Goal: Task Accomplishment & Management: Manage account settings

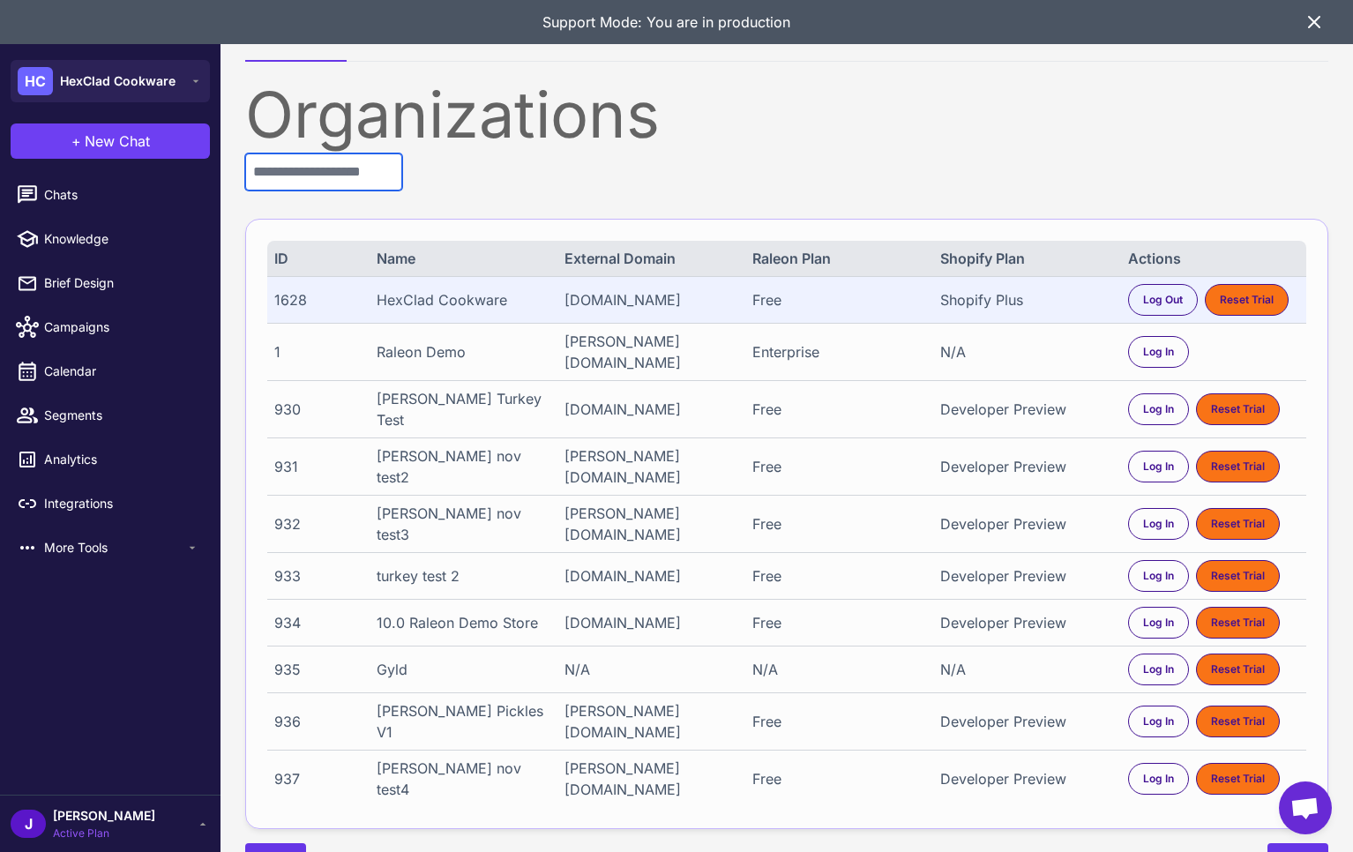
click at [326, 175] on input "text" at bounding box center [323, 172] width 157 height 37
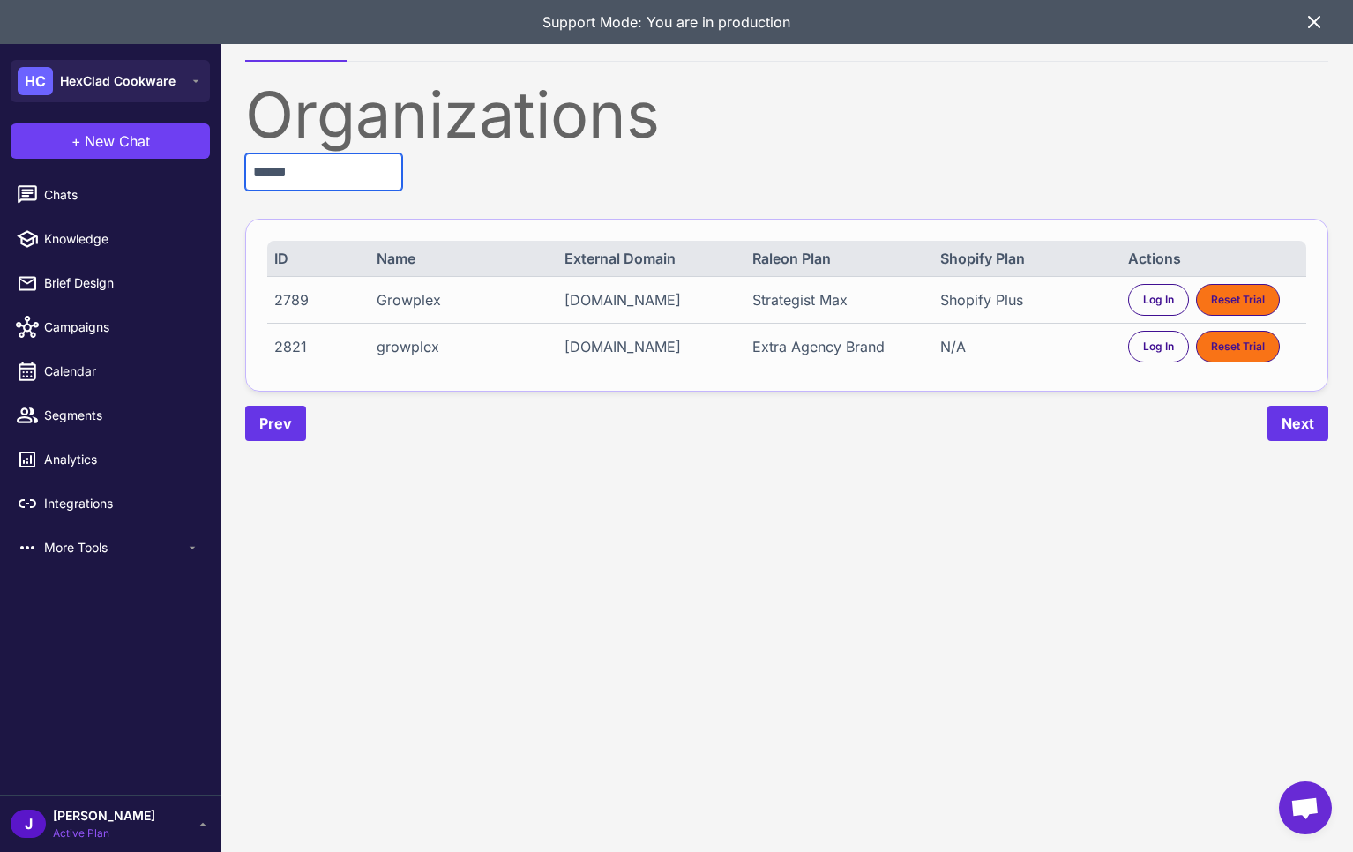
type input "******"
click at [836, 344] on div "Extra Agency Brand" at bounding box center [838, 346] width 171 height 21
click at [837, 344] on div "Extra Agency Brand" at bounding box center [838, 346] width 171 height 21
click at [748, 499] on content "Organizations Demo Environments Organizations ****** ID Name External Domain Ra…" at bounding box center [787, 426] width 1133 height 852
click at [476, 727] on content "Organizations Demo Environments Organizations ****** ID Name External Domain Ra…" at bounding box center [787, 426] width 1133 height 852
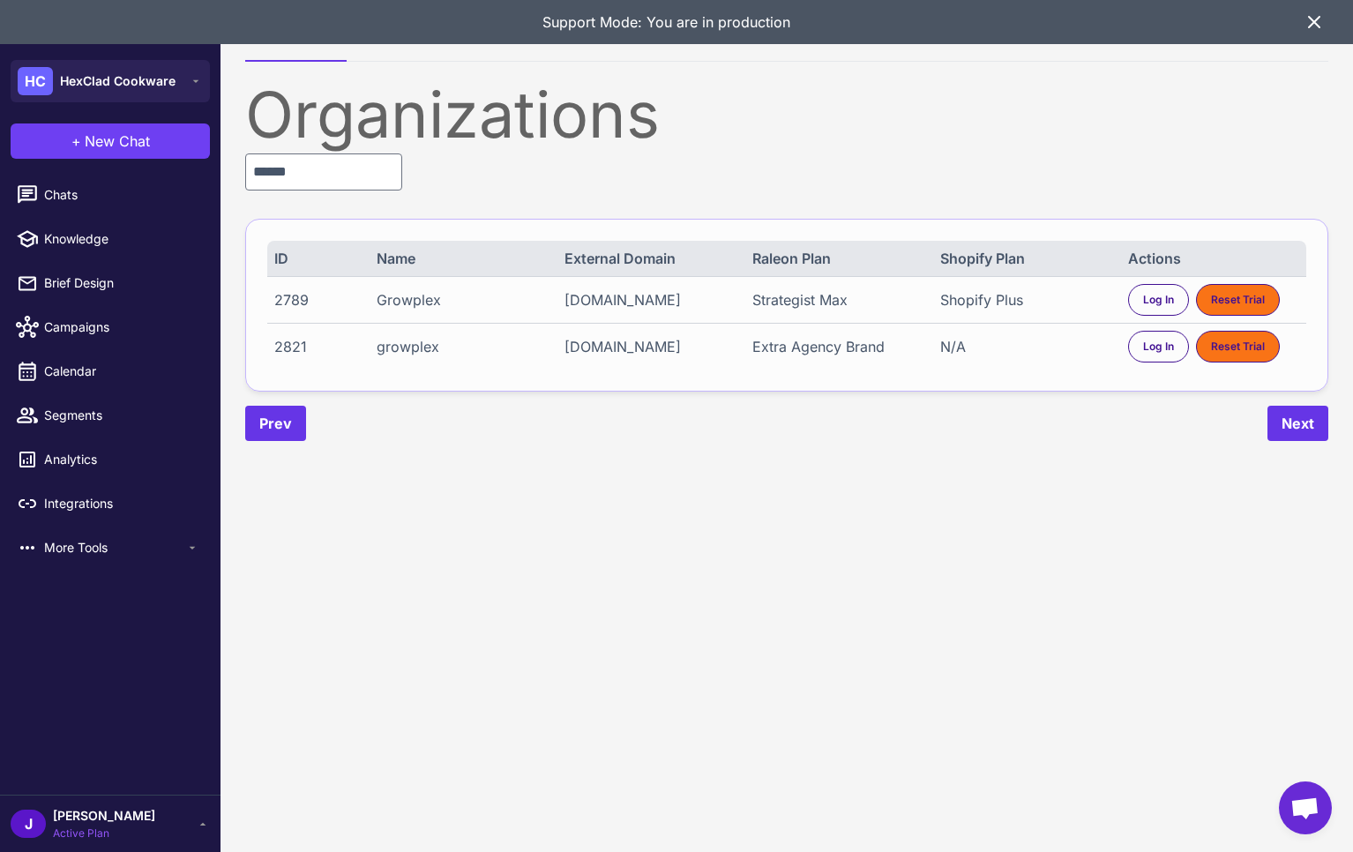
click at [986, 302] on div "Shopify Plus" at bounding box center [1026, 299] width 171 height 21
click at [989, 301] on div "Shopify Plus" at bounding box center [1026, 299] width 171 height 21
click at [1147, 301] on span "Log In" at bounding box center [1158, 300] width 31 height 16
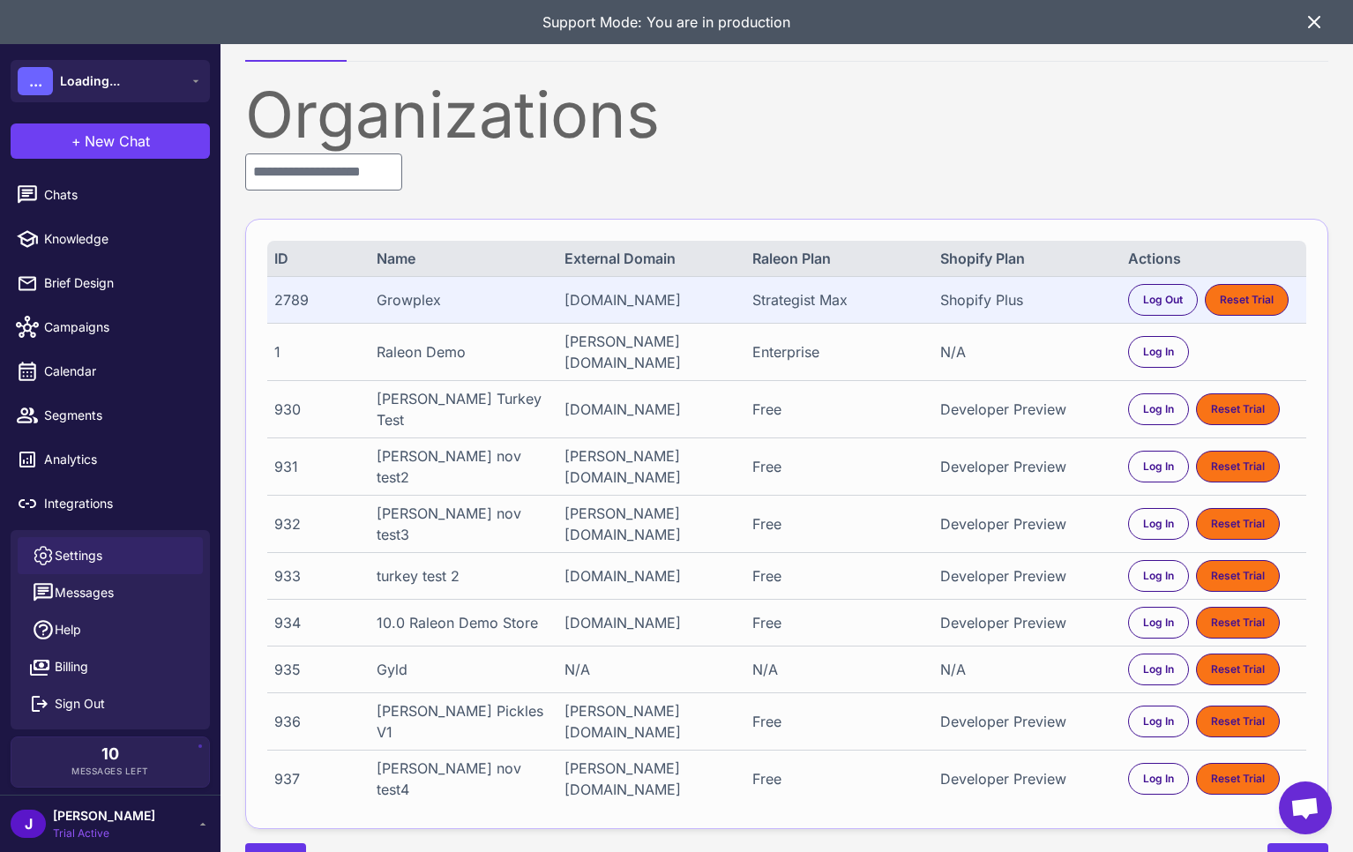
click at [108, 619] on link "Help" at bounding box center [110, 629] width 185 height 37
click at [86, 551] on span "Settings" at bounding box center [79, 555] width 48 height 19
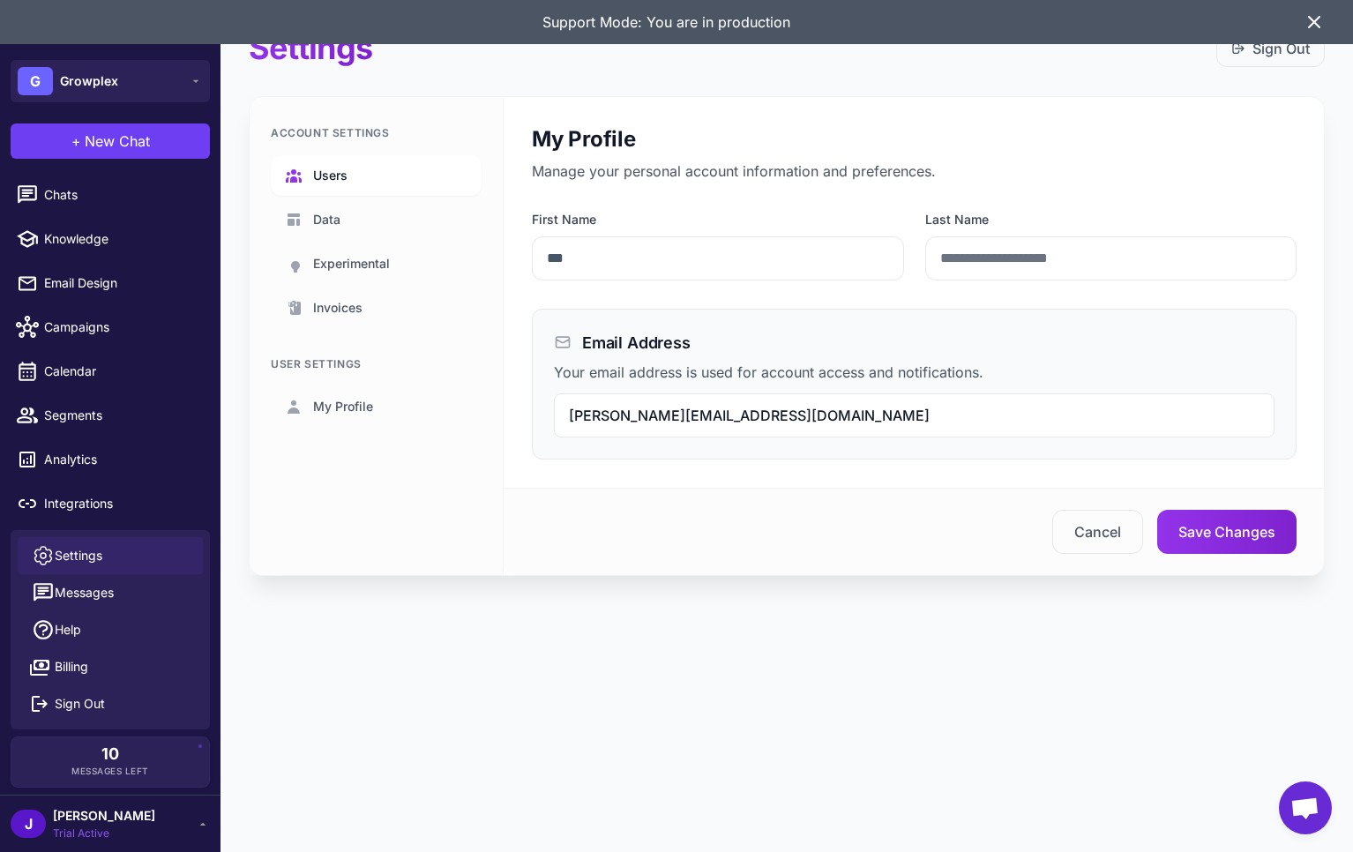
click at [334, 184] on span "Users" at bounding box center [330, 175] width 34 height 19
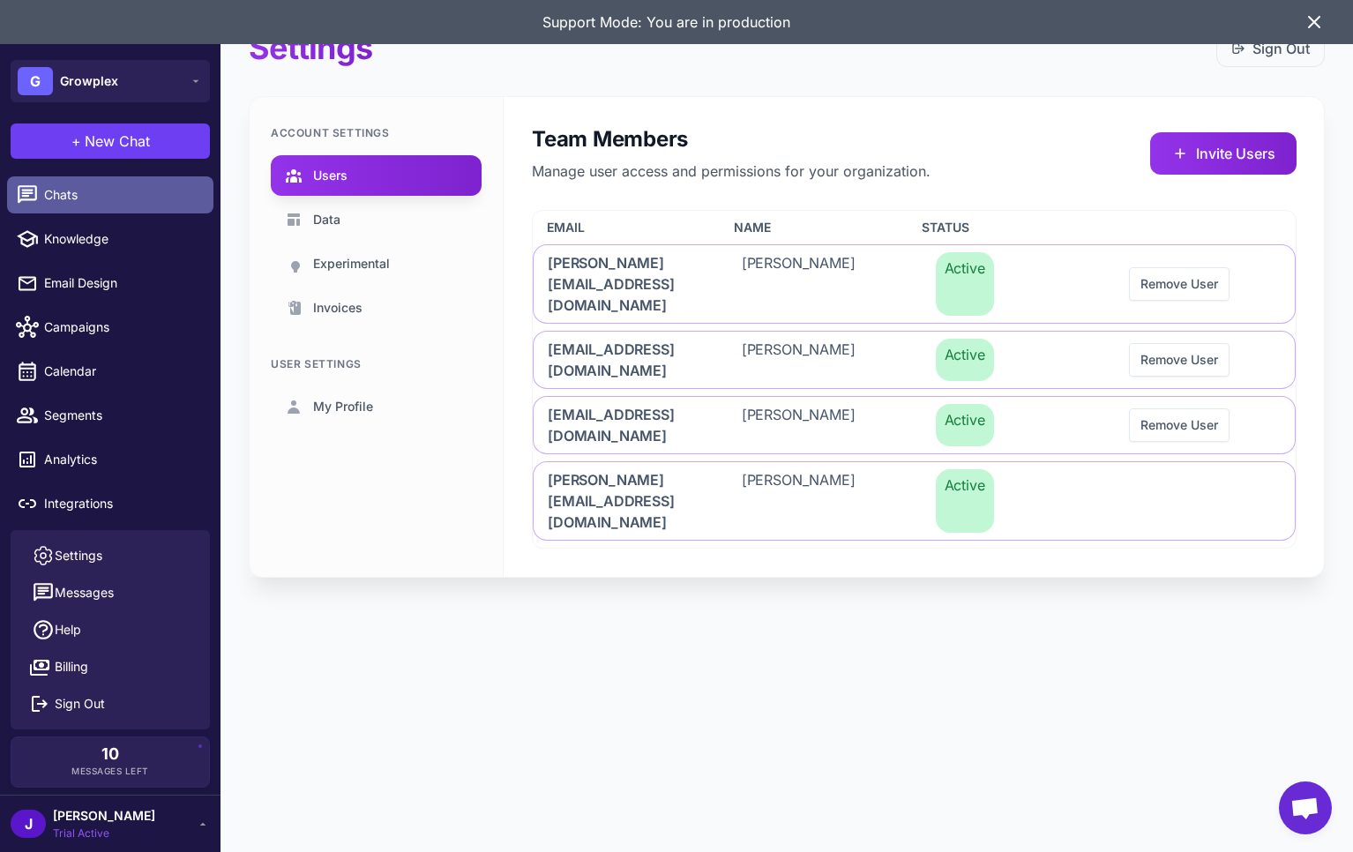
click at [81, 194] on span "Chats" at bounding box center [121, 194] width 155 height 19
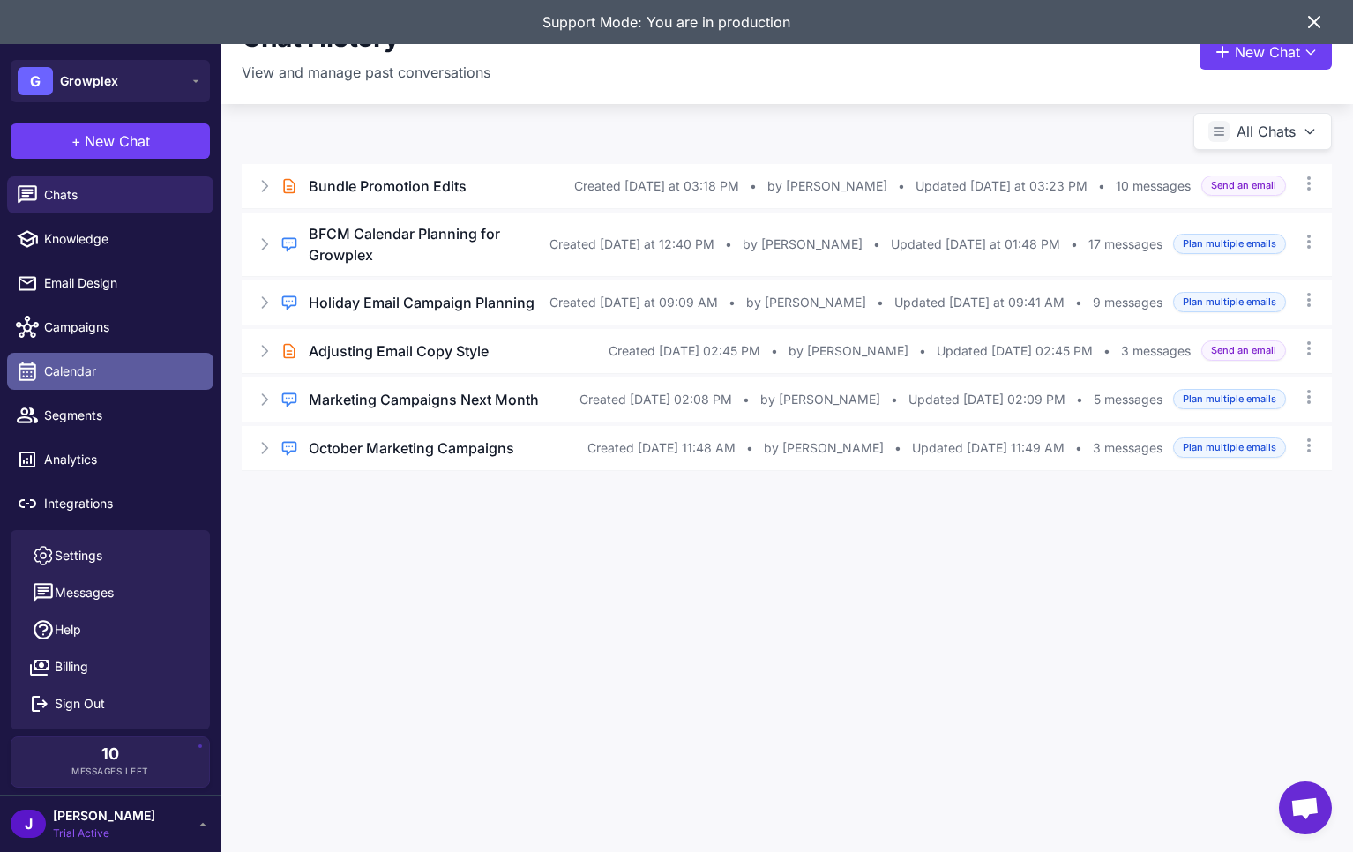
click at [40, 361] on div at bounding box center [32, 371] width 23 height 23
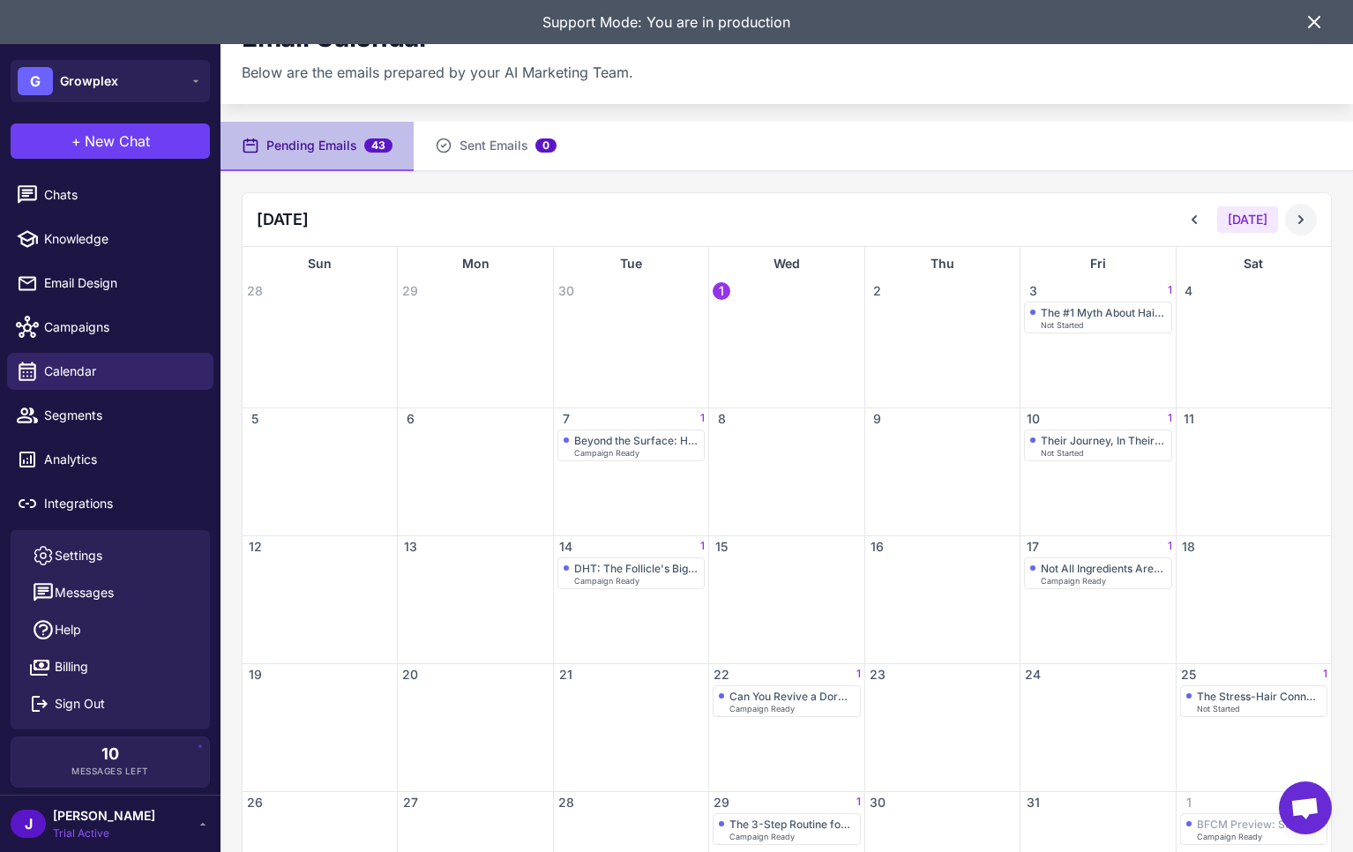
click at [1309, 226] on icon at bounding box center [1302, 220] width 18 height 18
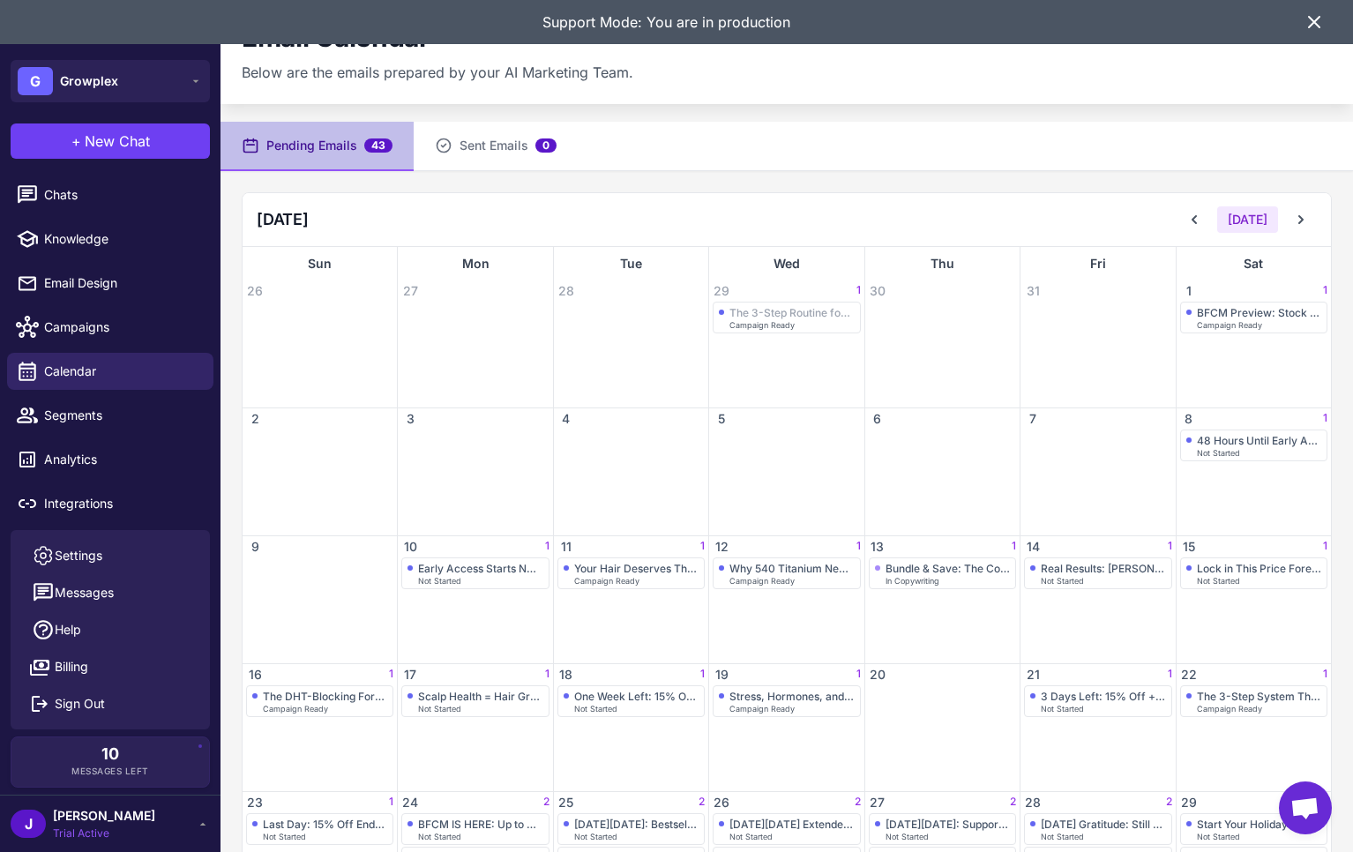
click at [1310, 22] on icon at bounding box center [1314, 21] width 21 height 21
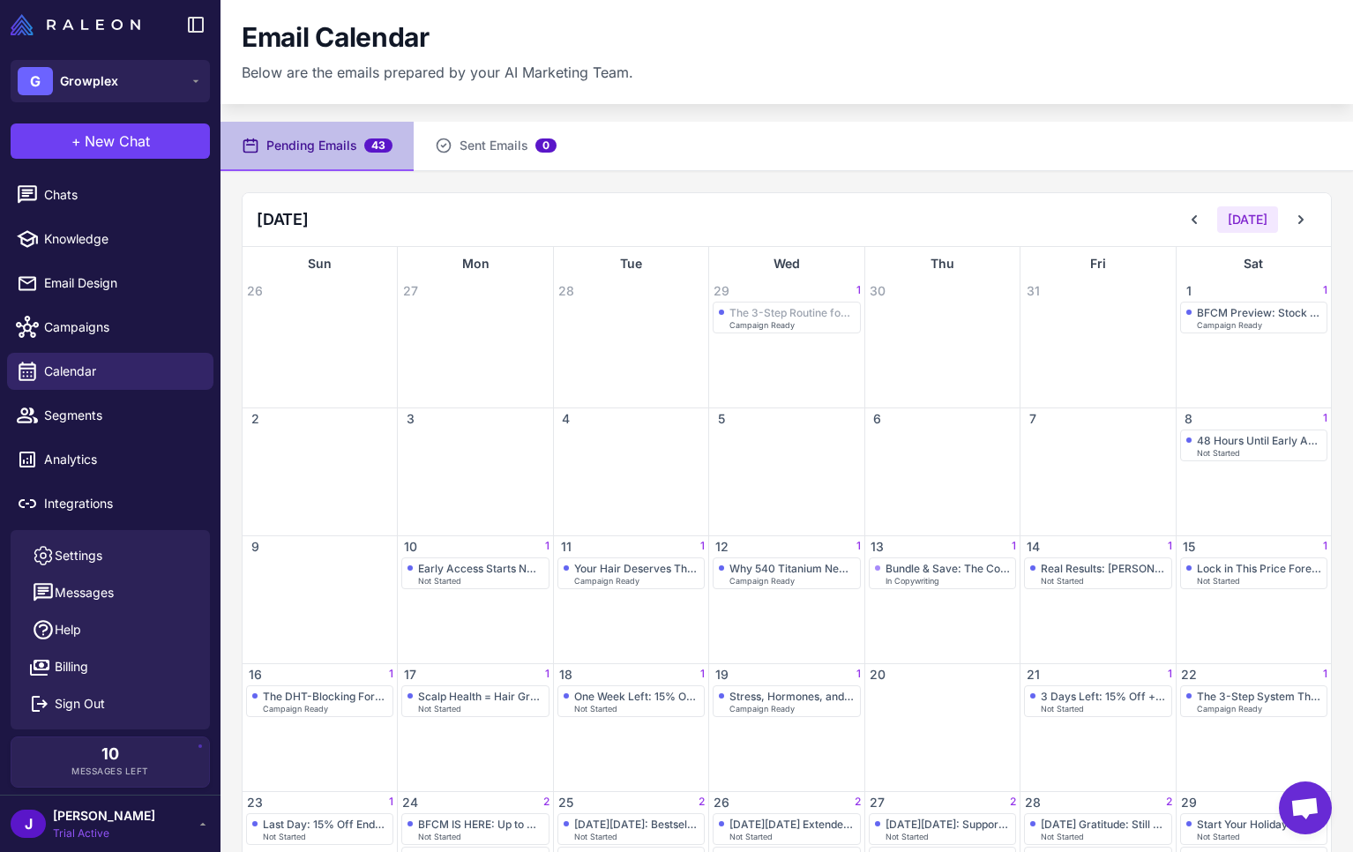
click at [779, 86] on div "Email Calendar Below are the emails prepared by your AI Marketing Team." at bounding box center [787, 52] width 1133 height 104
click at [199, 829] on icon at bounding box center [203, 824] width 14 height 14
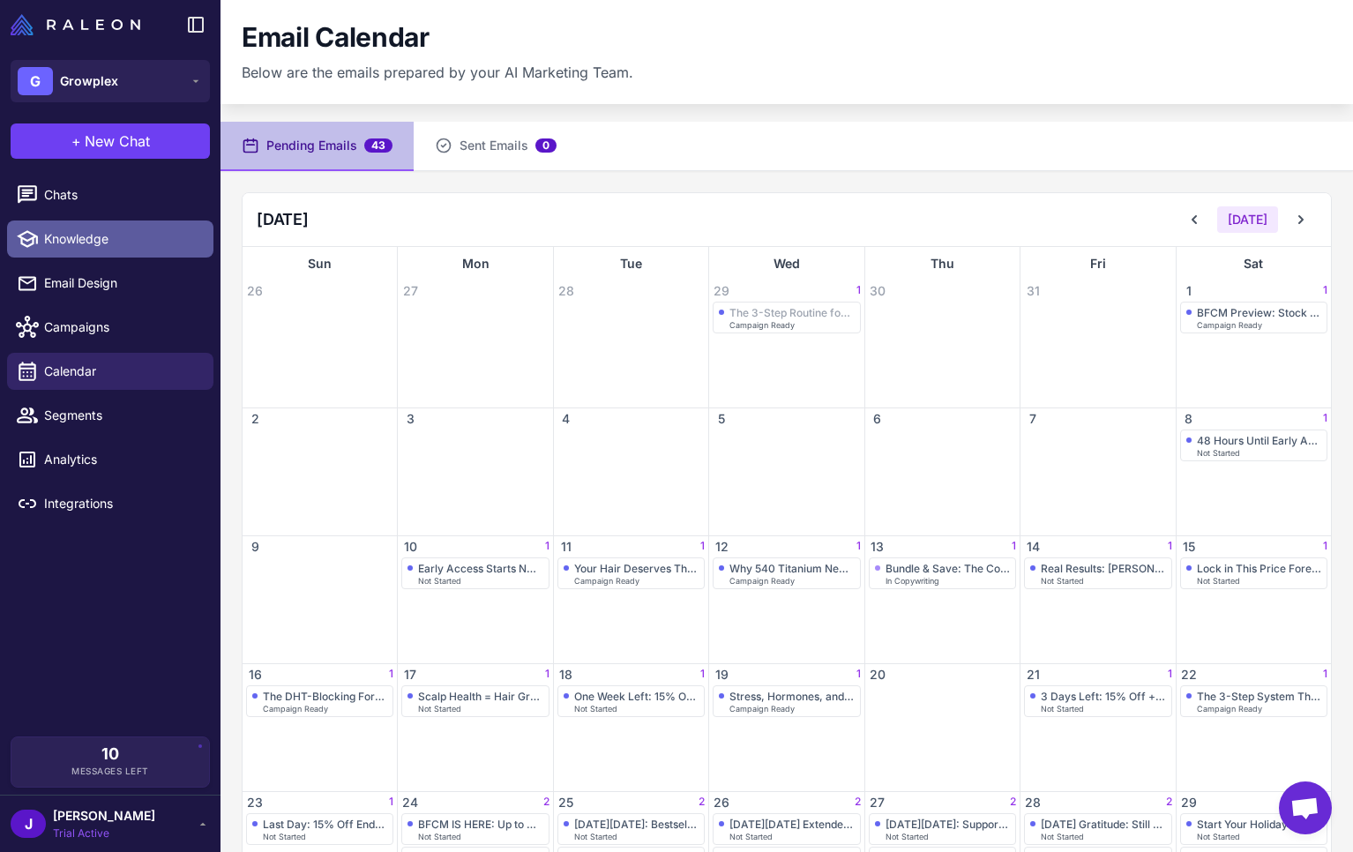
click at [102, 238] on span "Knowledge" at bounding box center [121, 238] width 155 height 19
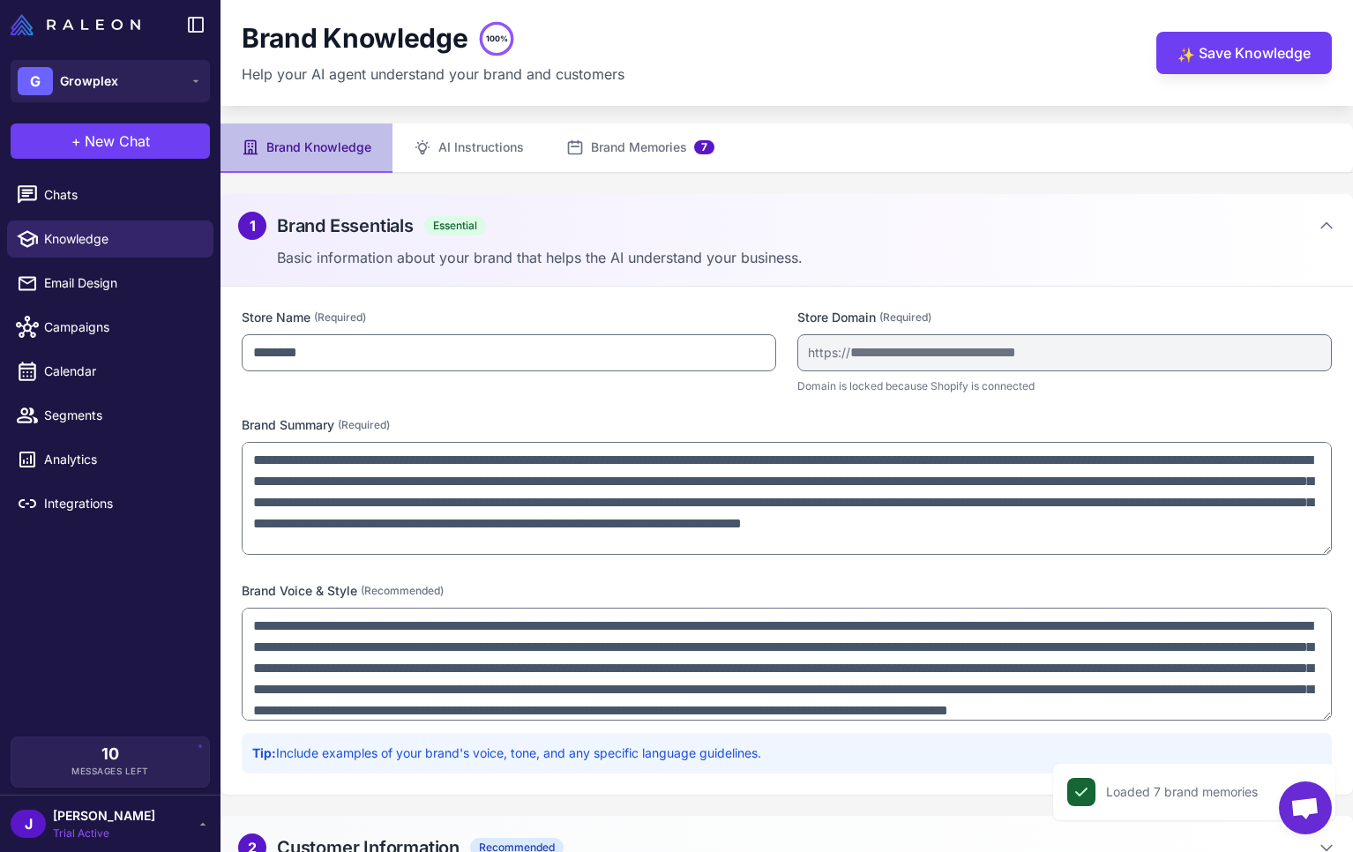
click at [1340, 547] on div "**********" at bounding box center [787, 541] width 1133 height 508
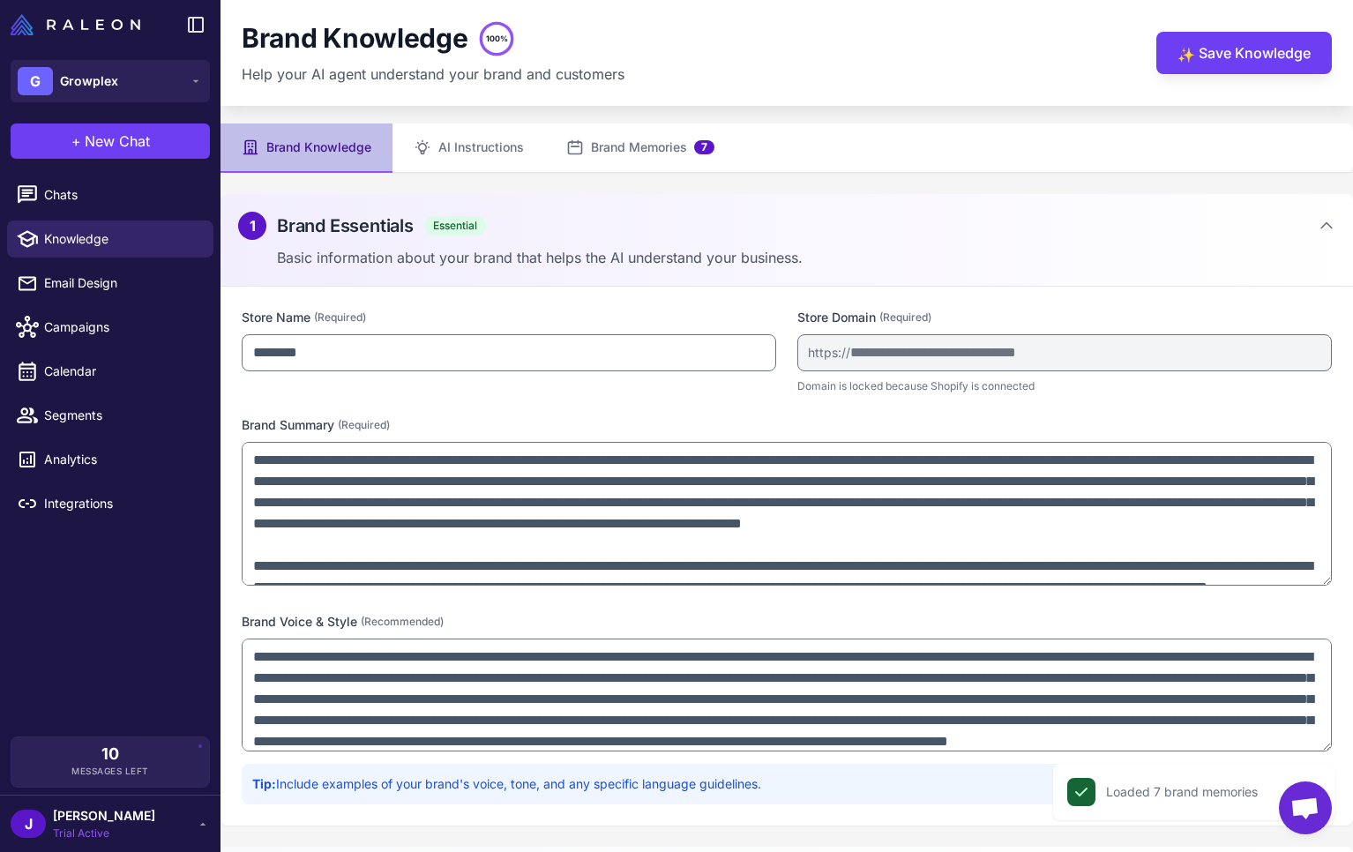
drag, startPoint x: 1326, startPoint y: 549, endPoint x: 1328, endPoint y: 580, distance: 30.9
click at [1328, 580] on textarea at bounding box center [787, 514] width 1091 height 144
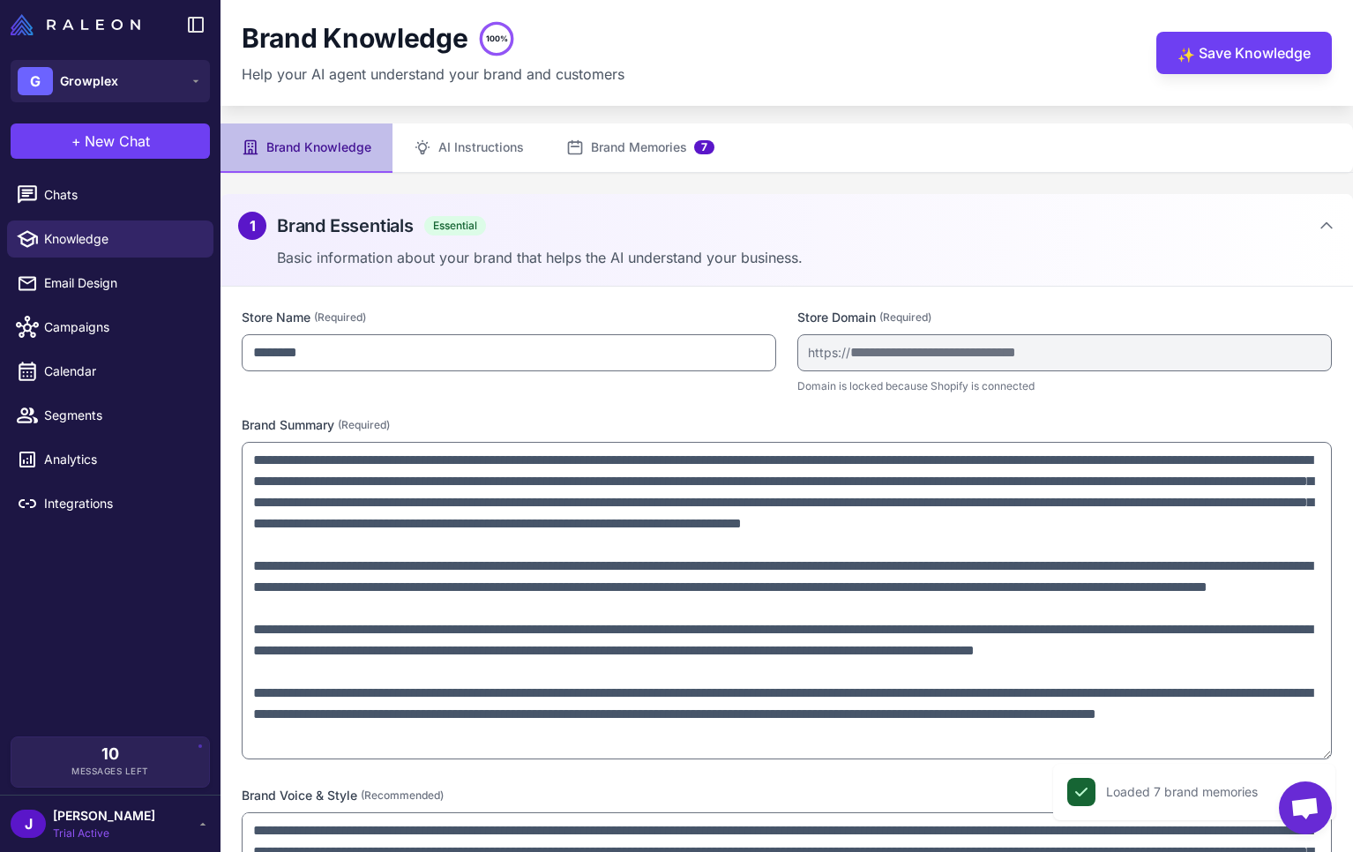
drag, startPoint x: 1325, startPoint y: 581, endPoint x: 829, endPoint y: 617, distance: 498.0
click at [1332, 755] on div "**********" at bounding box center [787, 643] width 1133 height 713
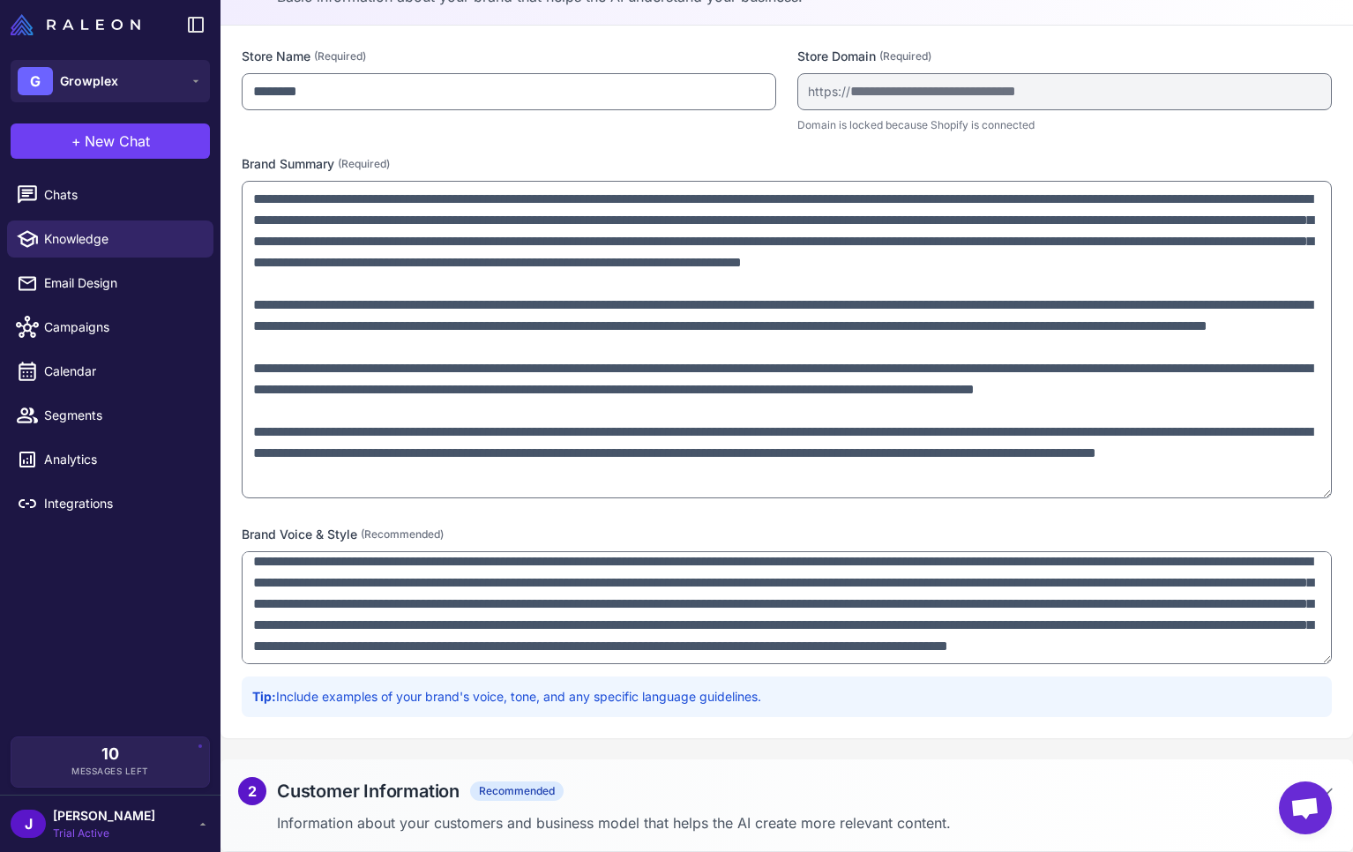
scroll to position [12, 0]
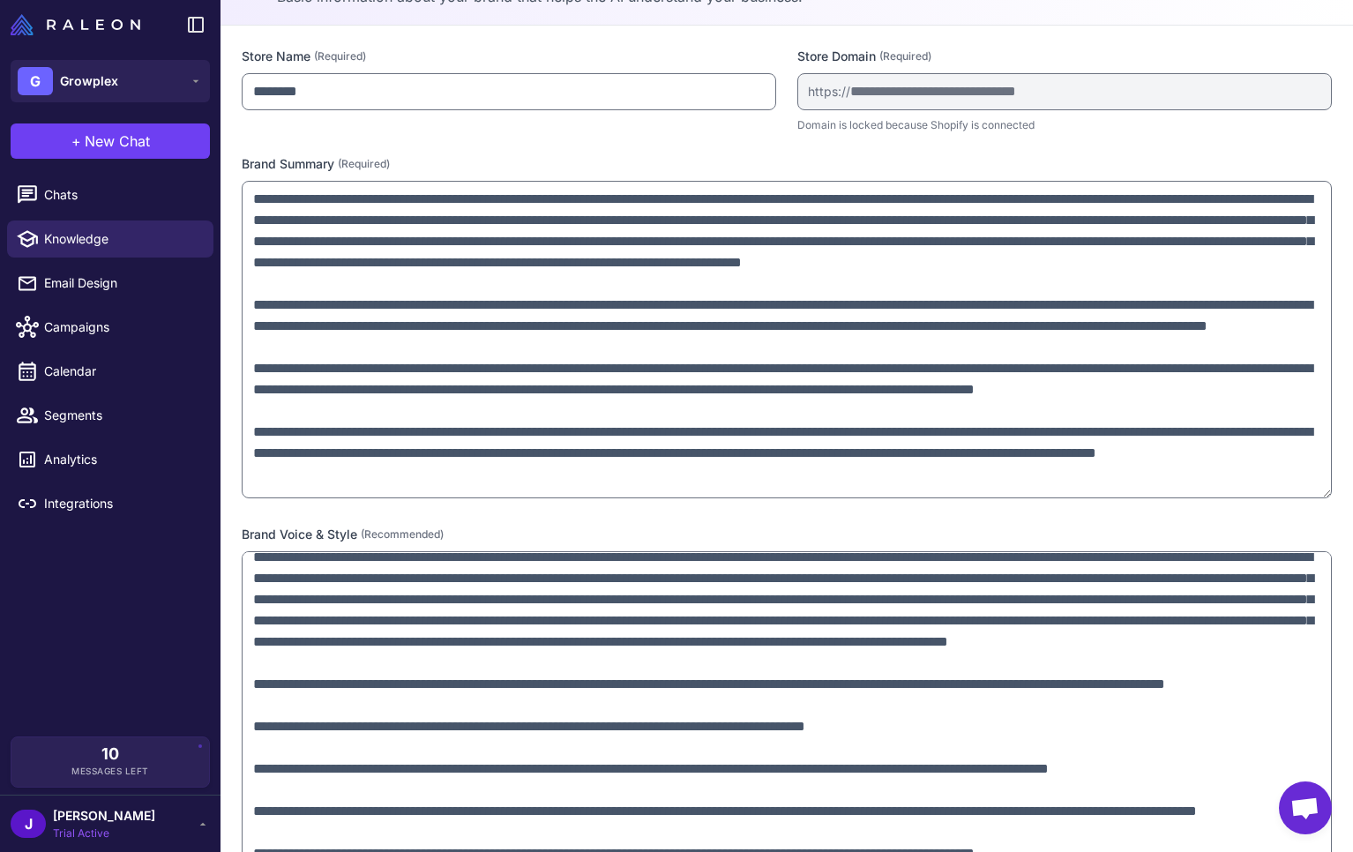
drag, startPoint x: 1330, startPoint y: 665, endPoint x: 926, endPoint y: 733, distance: 409.8
click at [1278, 0] on html "**********" at bounding box center [676, 0] width 1353 height 0
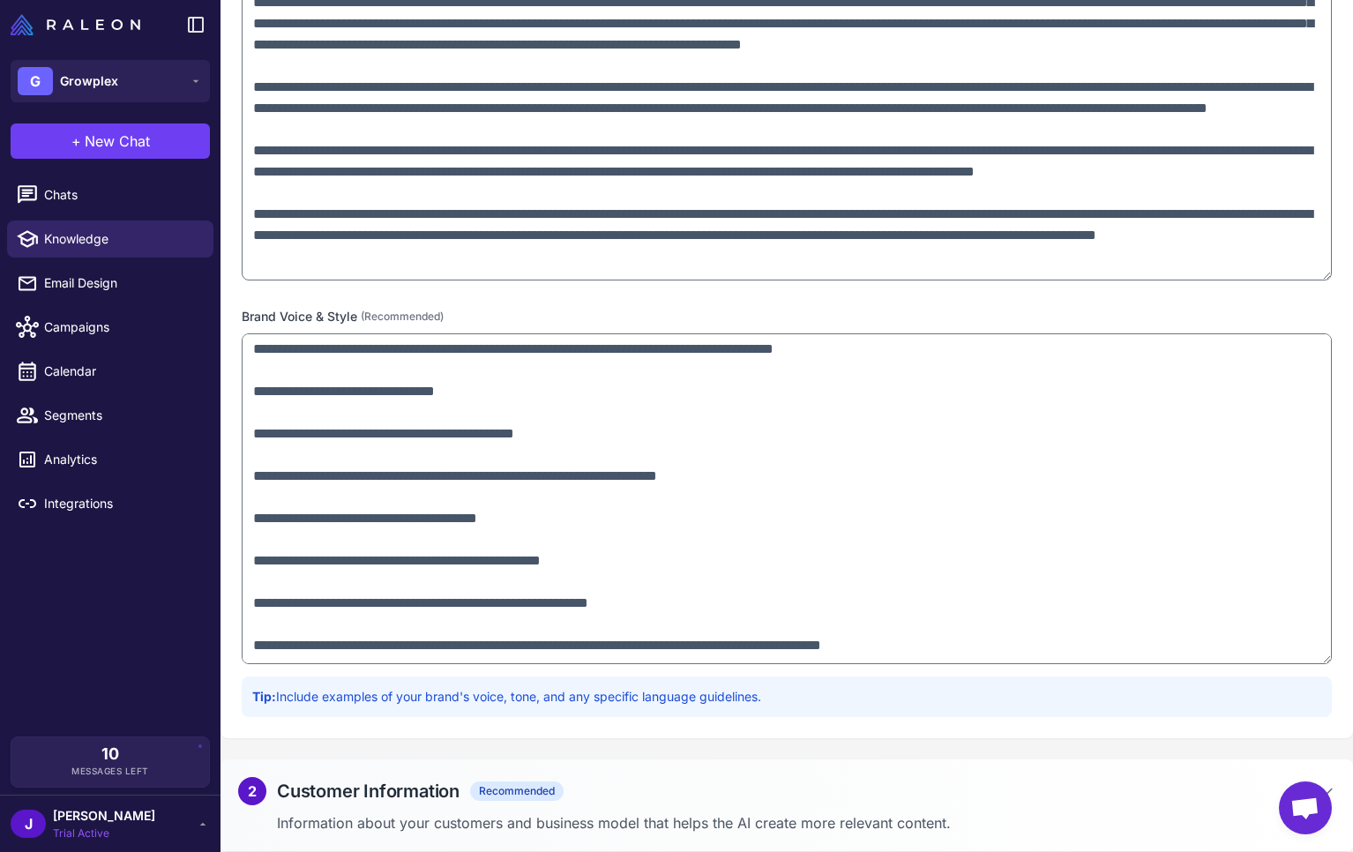
scroll to position [479, 0]
click at [667, 808] on div "2 Customer Information Recommended Information about your customers and busines…" at bounding box center [787, 806] width 1133 height 93
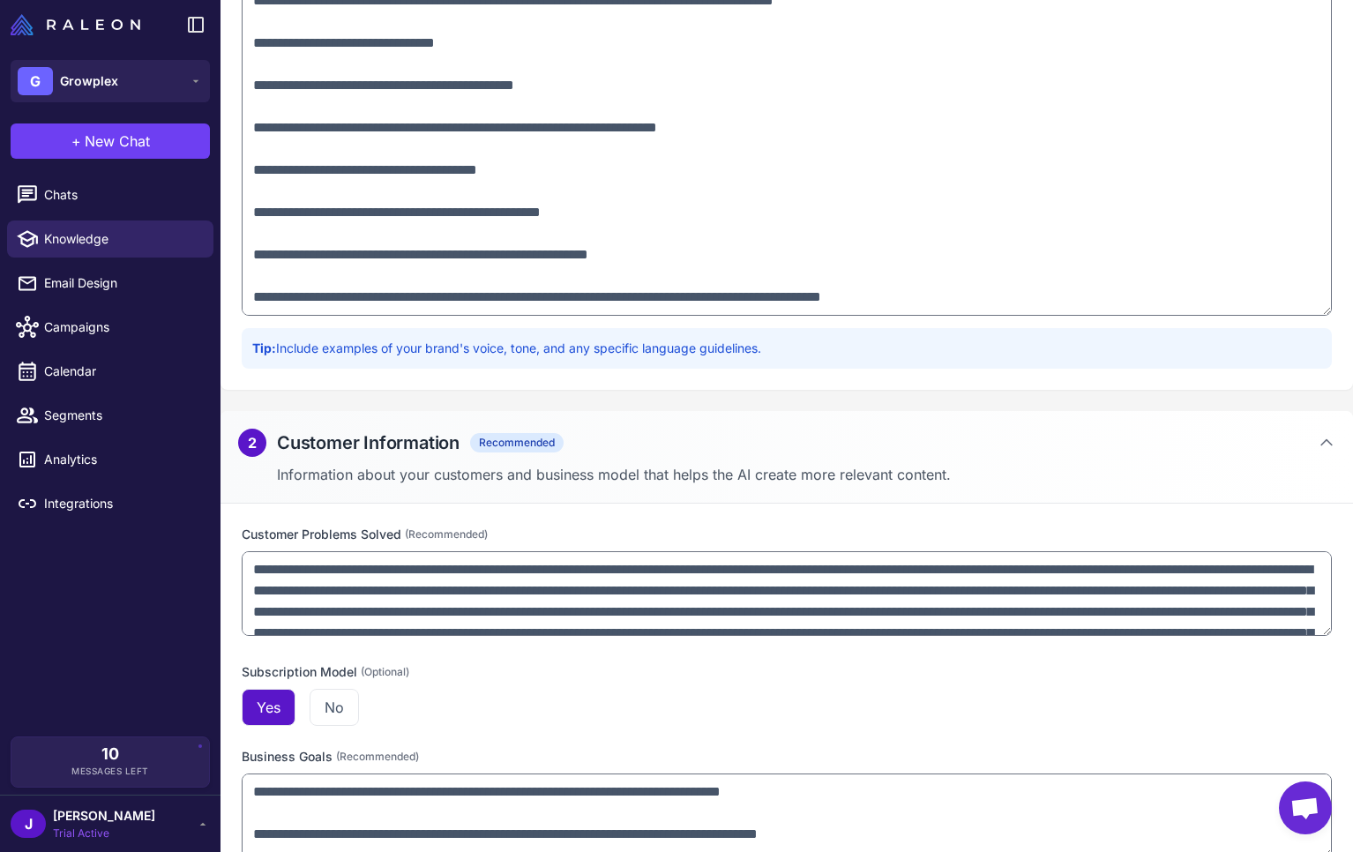
scroll to position [860, 0]
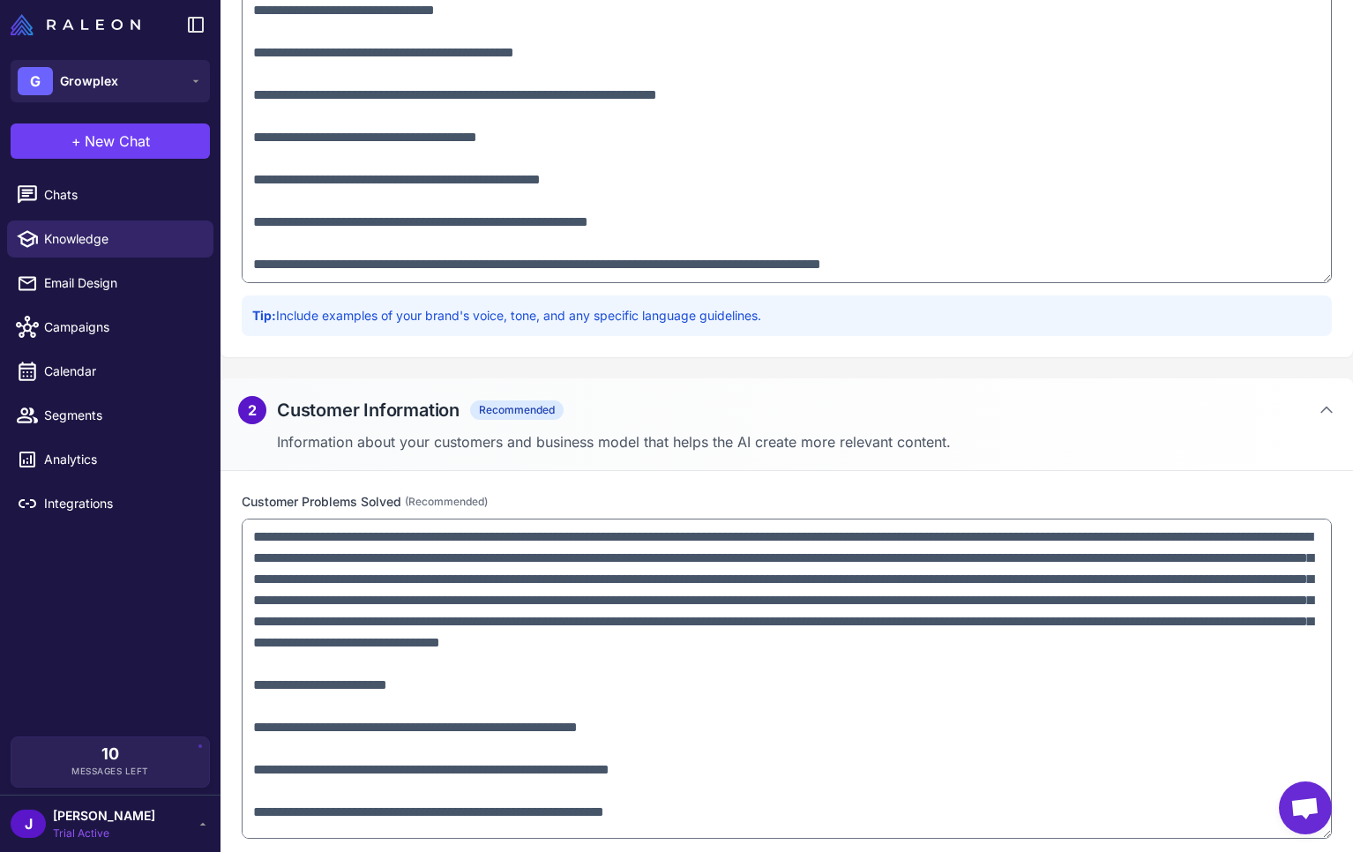
drag, startPoint x: 1320, startPoint y: 598, endPoint x: 825, endPoint y: 734, distance: 513.3
click at [1257, 832] on textarea at bounding box center [787, 679] width 1091 height 320
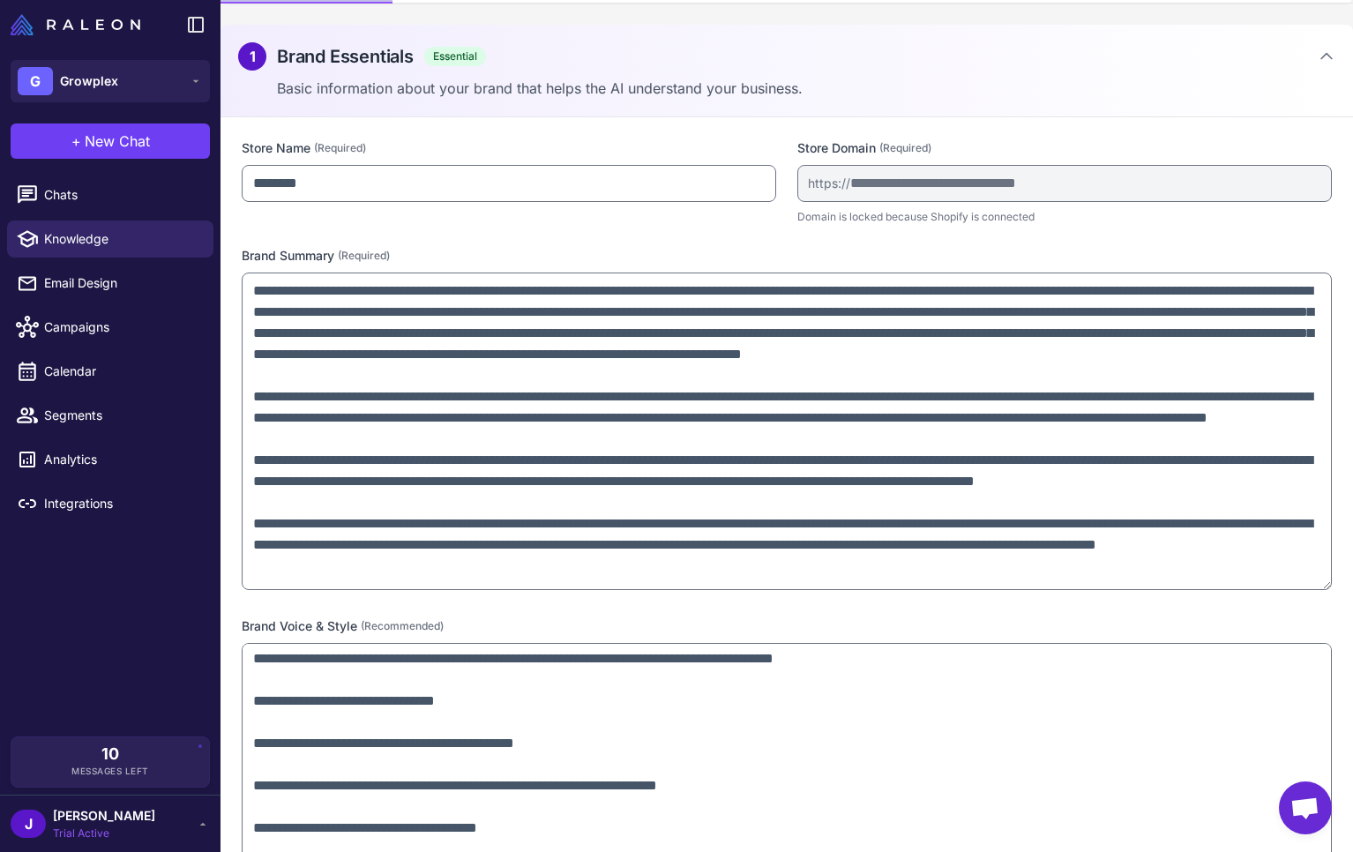
scroll to position [0, 0]
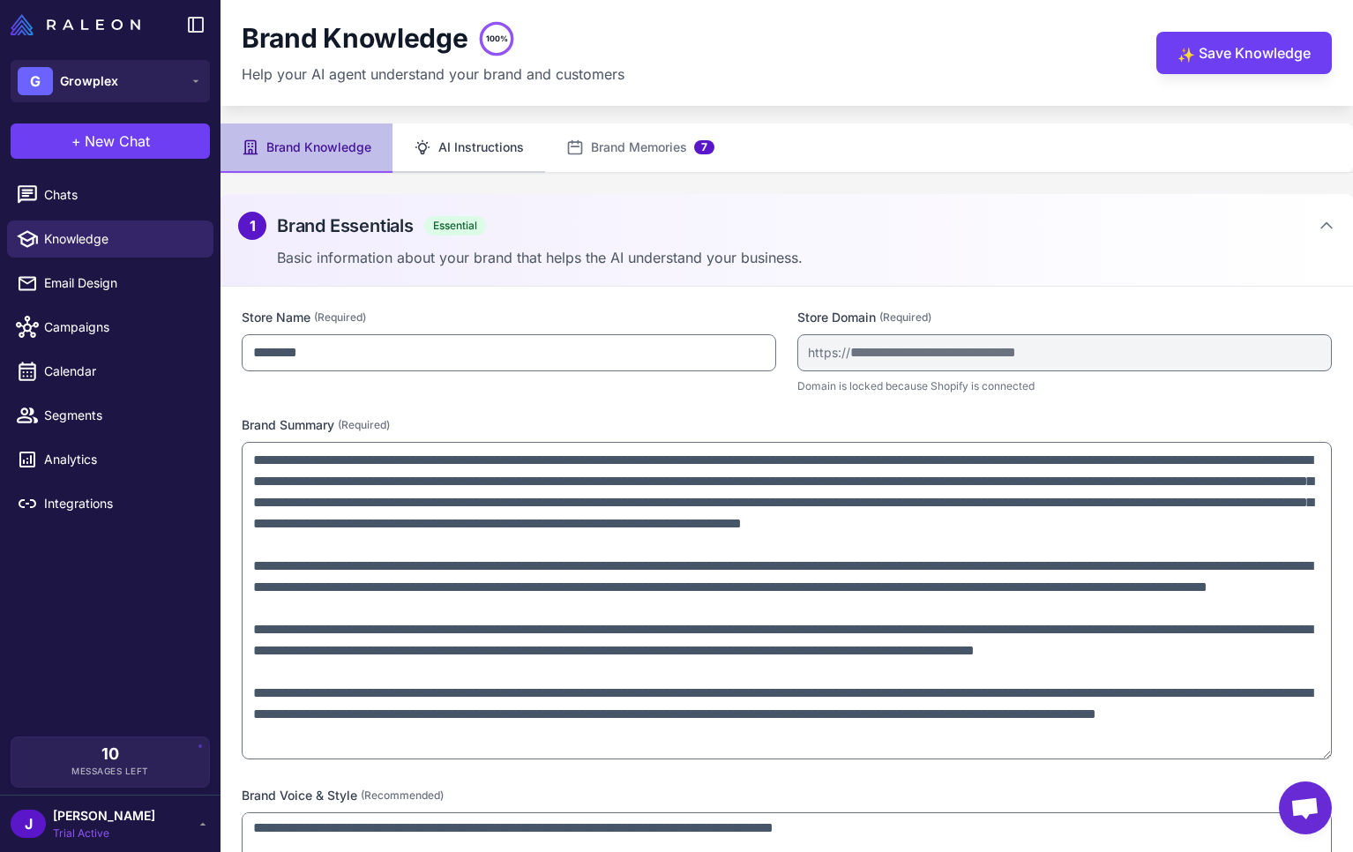
click at [469, 150] on button "AI Instructions" at bounding box center [469, 148] width 153 height 49
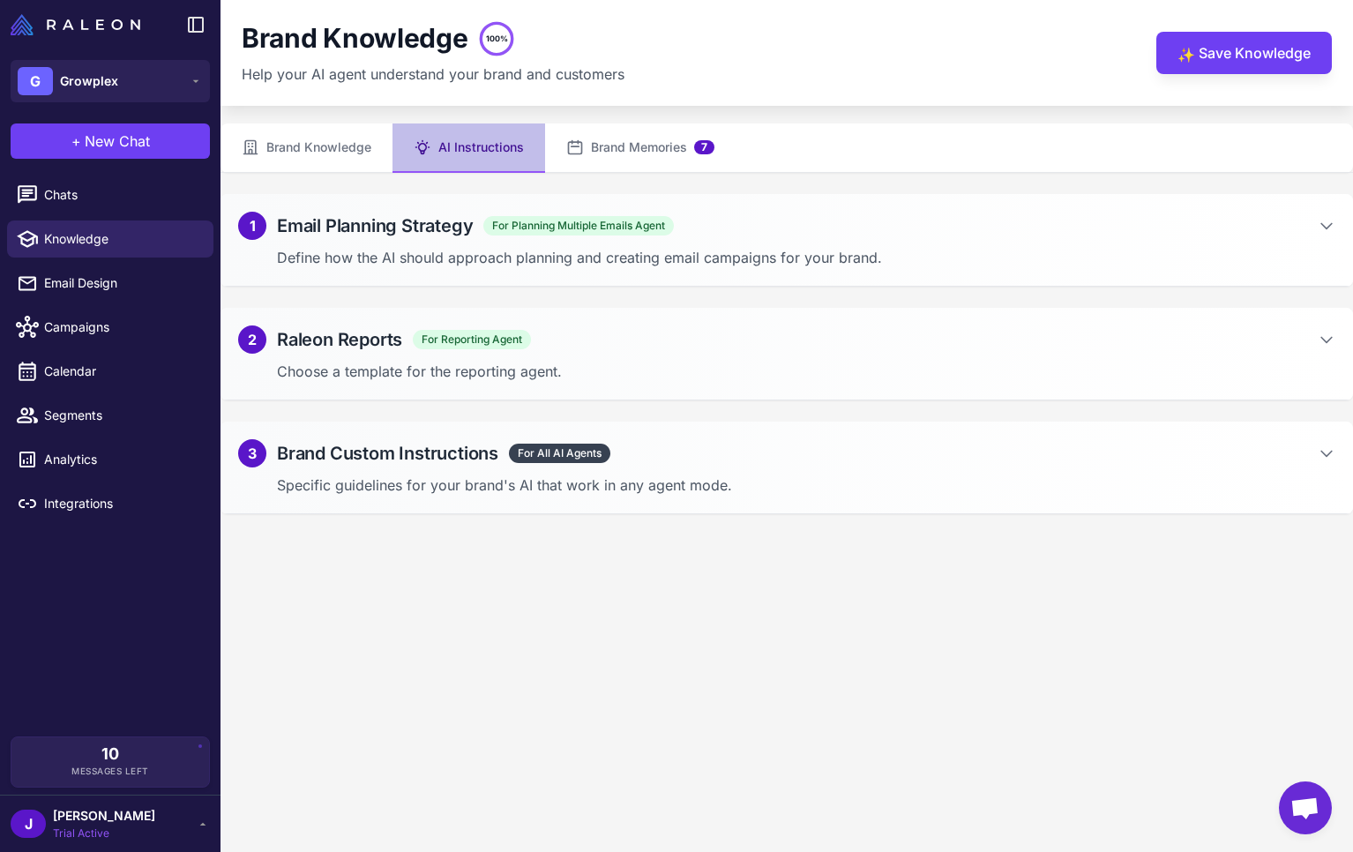
click at [310, 219] on h2 "Email Planning Strategy" at bounding box center [375, 226] width 196 height 26
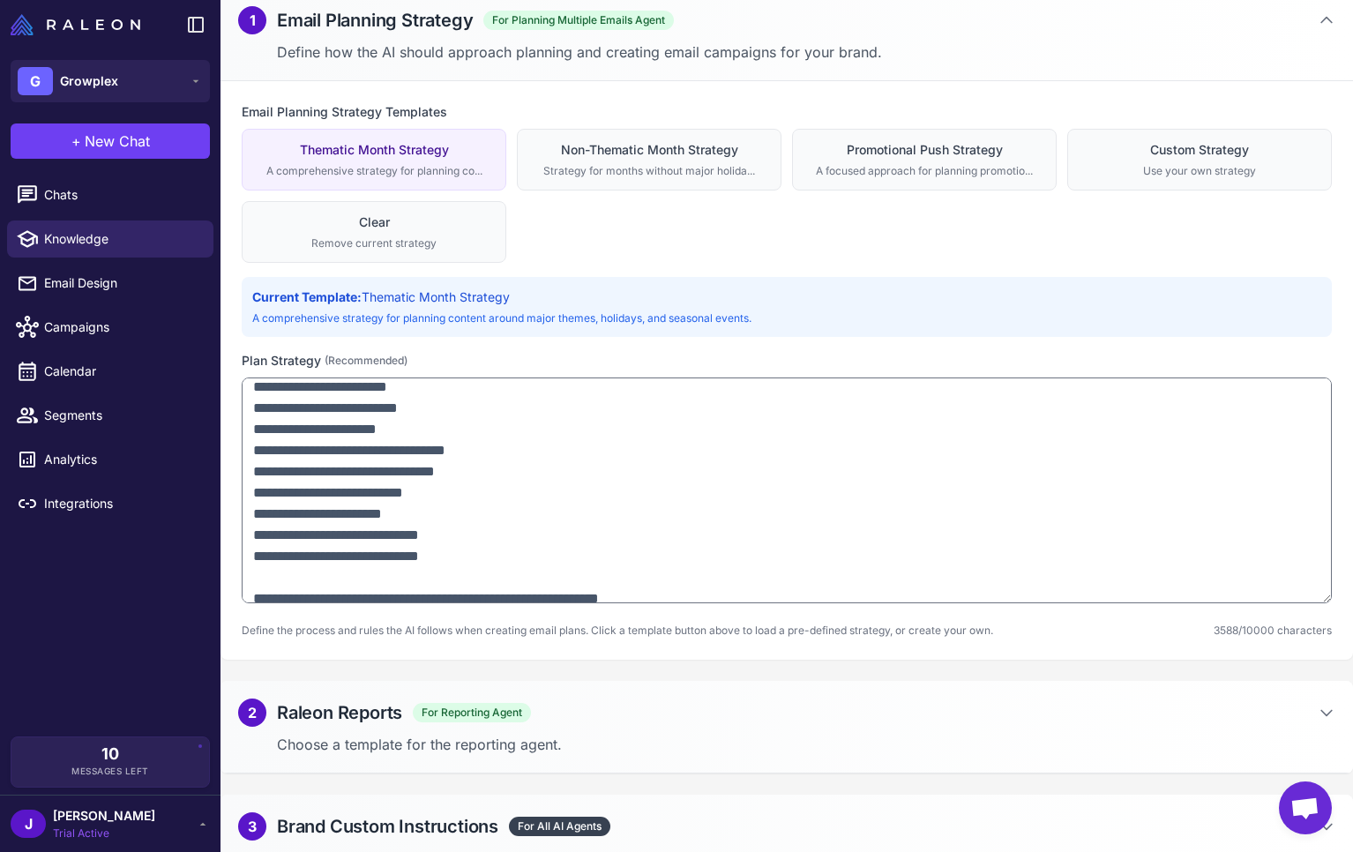
scroll to position [241, 0]
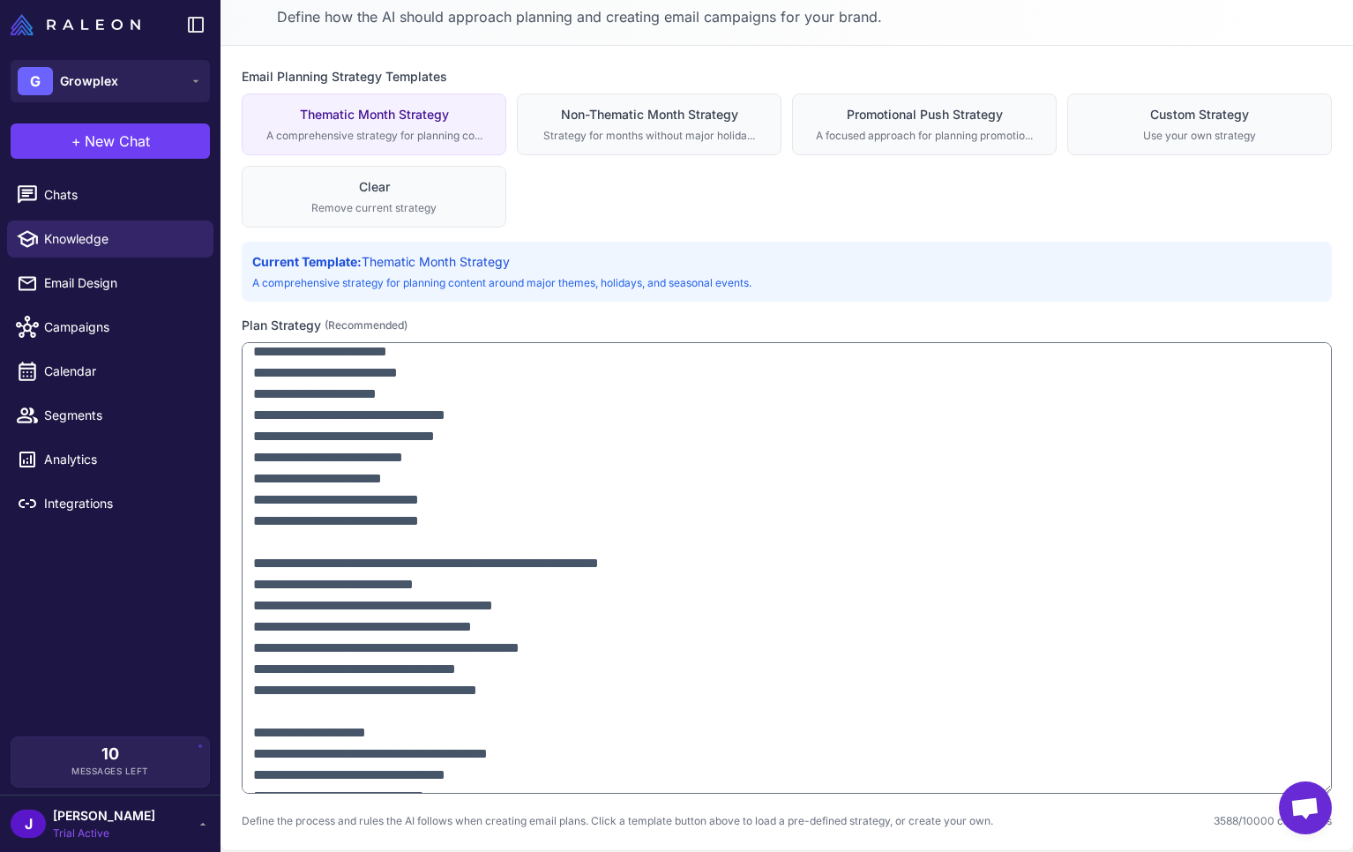
drag, startPoint x: 1327, startPoint y: 561, endPoint x: 1286, endPoint y: 772, distance: 214.9
click at [1299, 0] on body "**********" at bounding box center [676, 0] width 1353 height 0
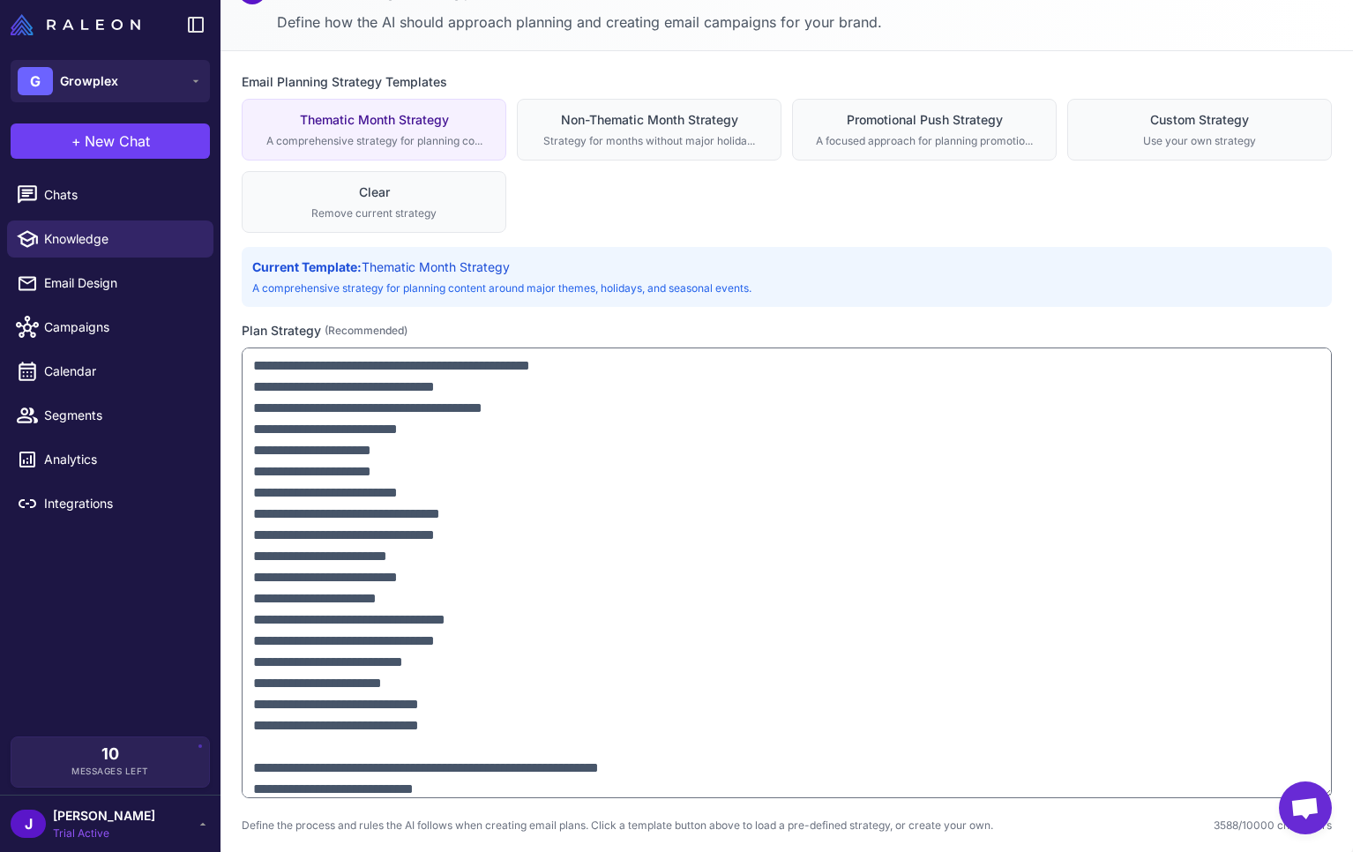
scroll to position [0, 0]
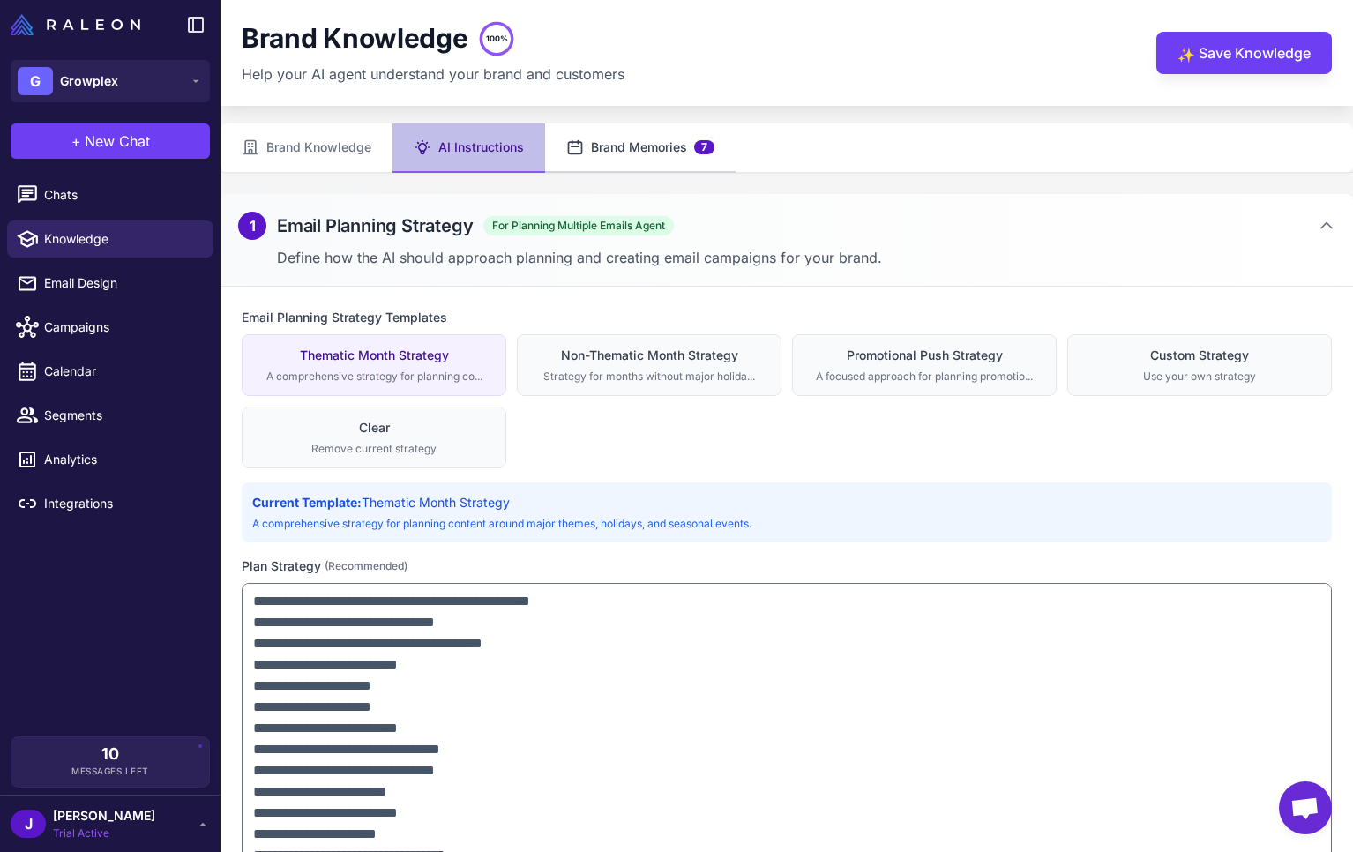
click at [666, 147] on button "Brand Memories 7" at bounding box center [640, 148] width 191 height 49
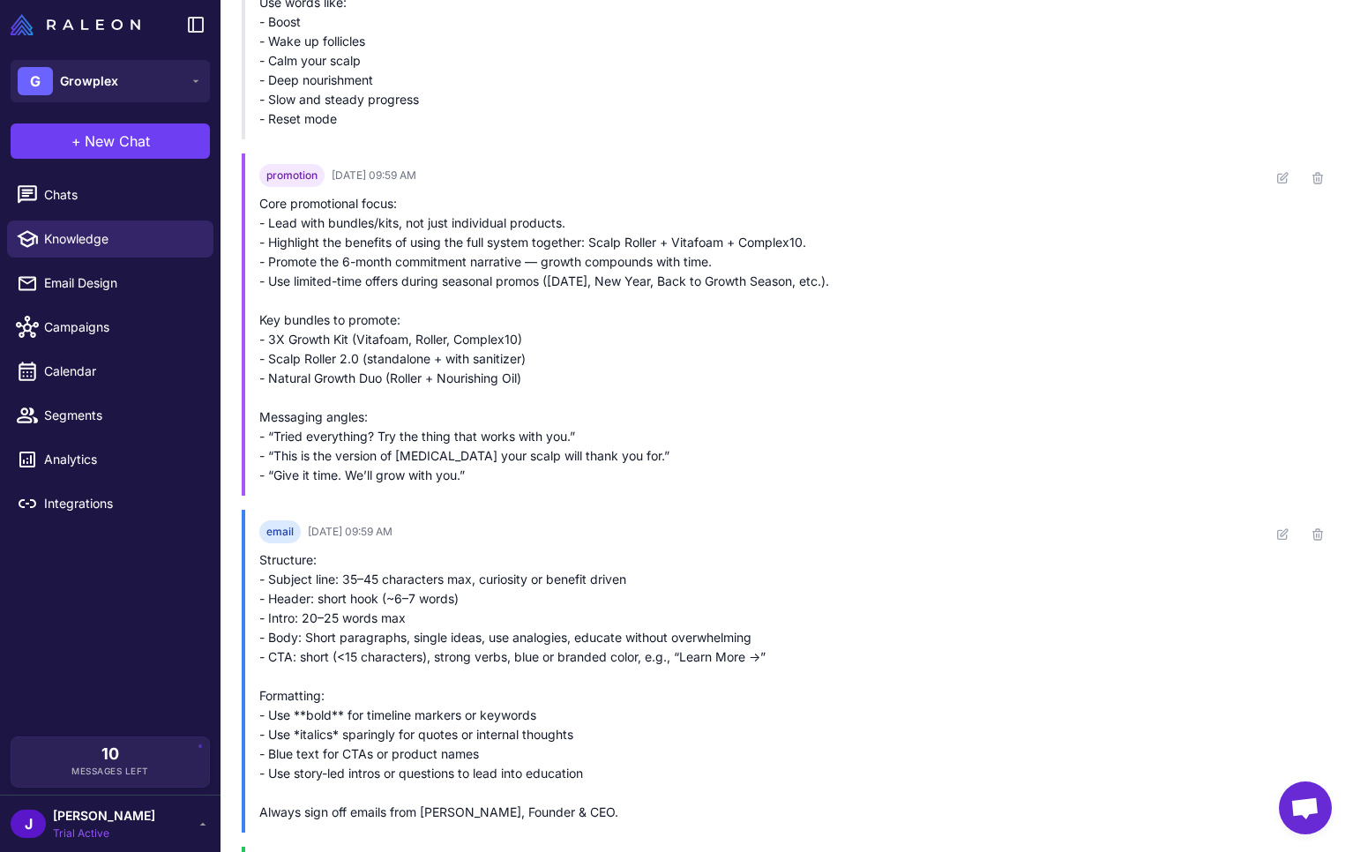
scroll to position [960, 0]
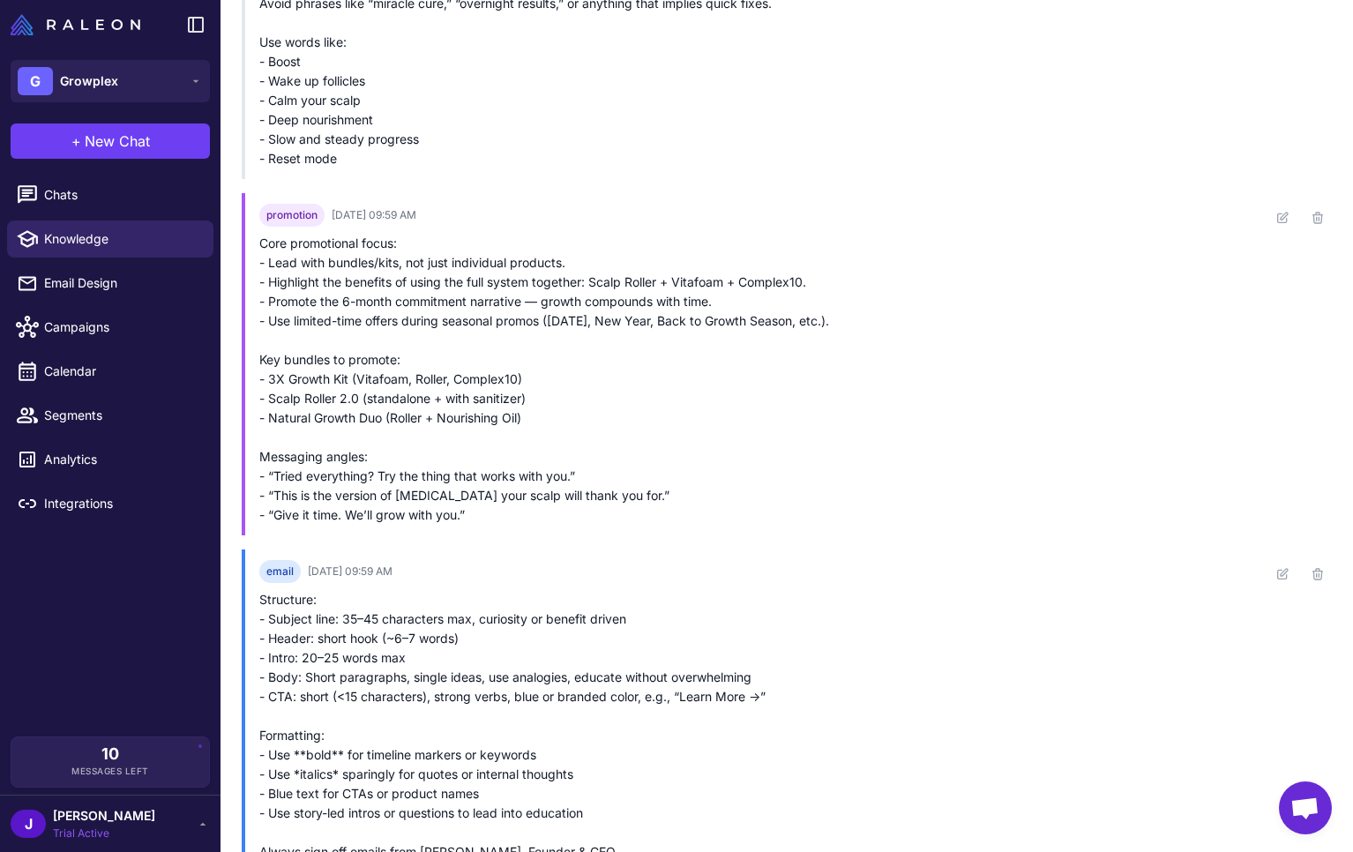
click at [199, 827] on icon at bounding box center [203, 824] width 14 height 14
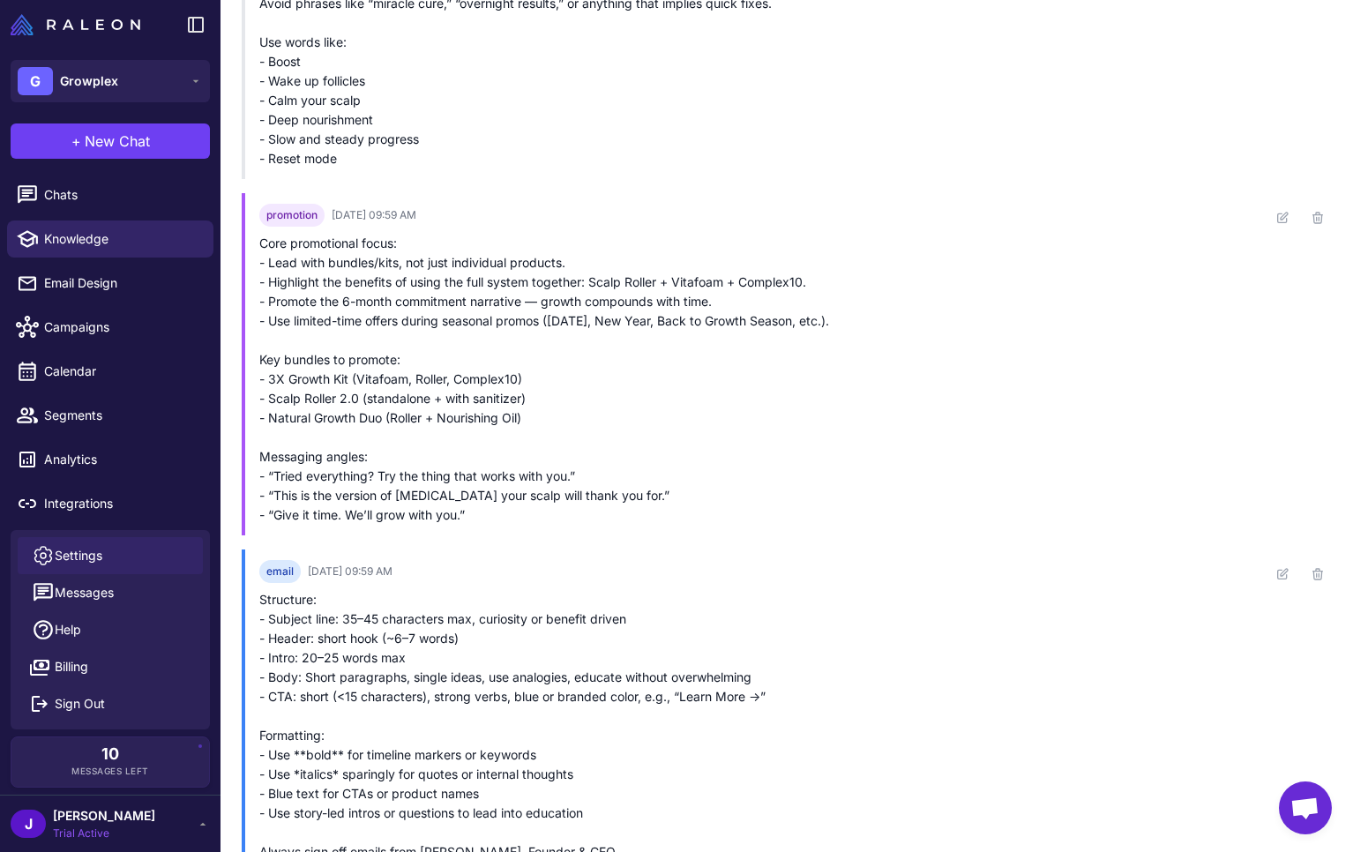
click at [81, 556] on span "Settings" at bounding box center [79, 555] width 48 height 19
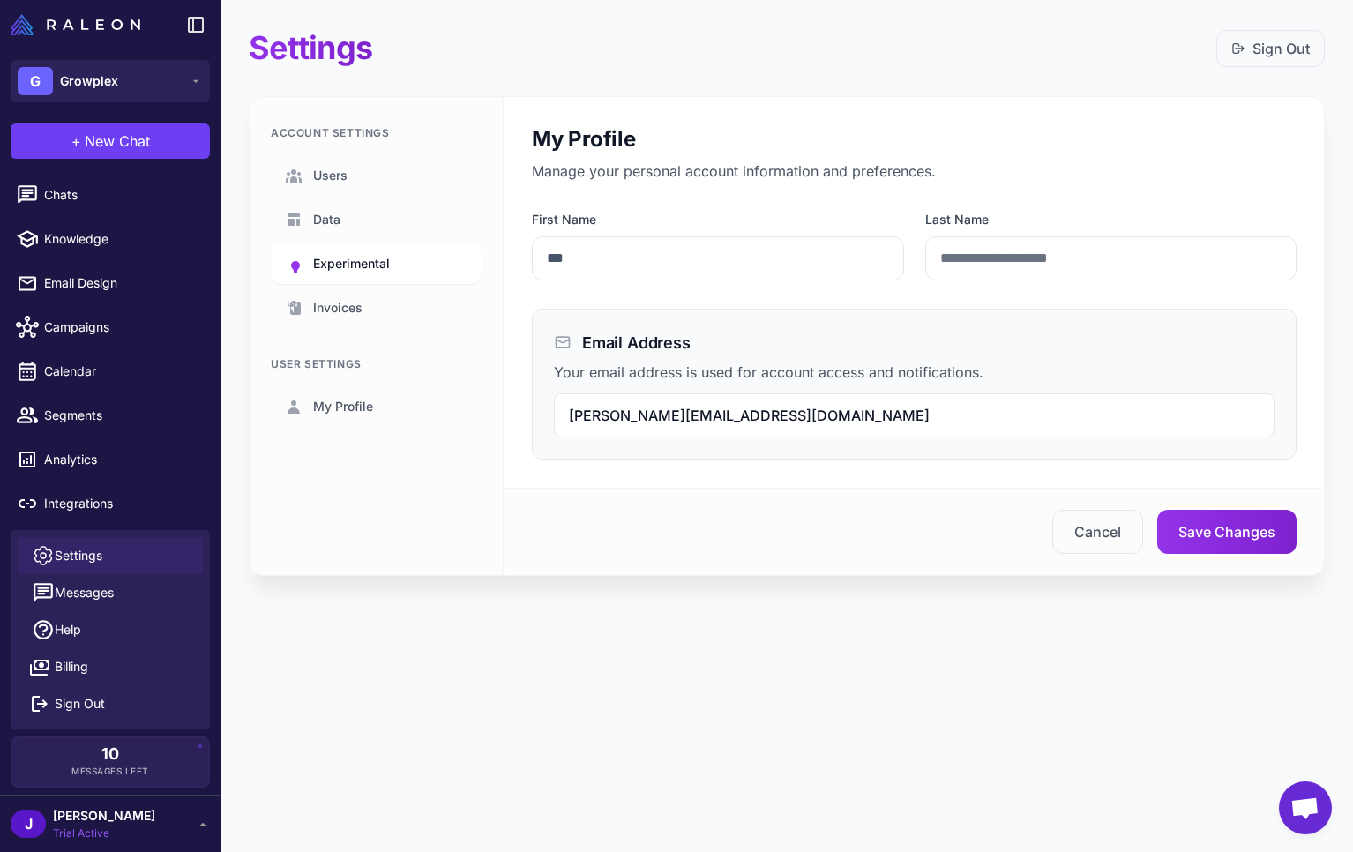
click at [337, 266] on span "Experimental" at bounding box center [351, 263] width 77 height 19
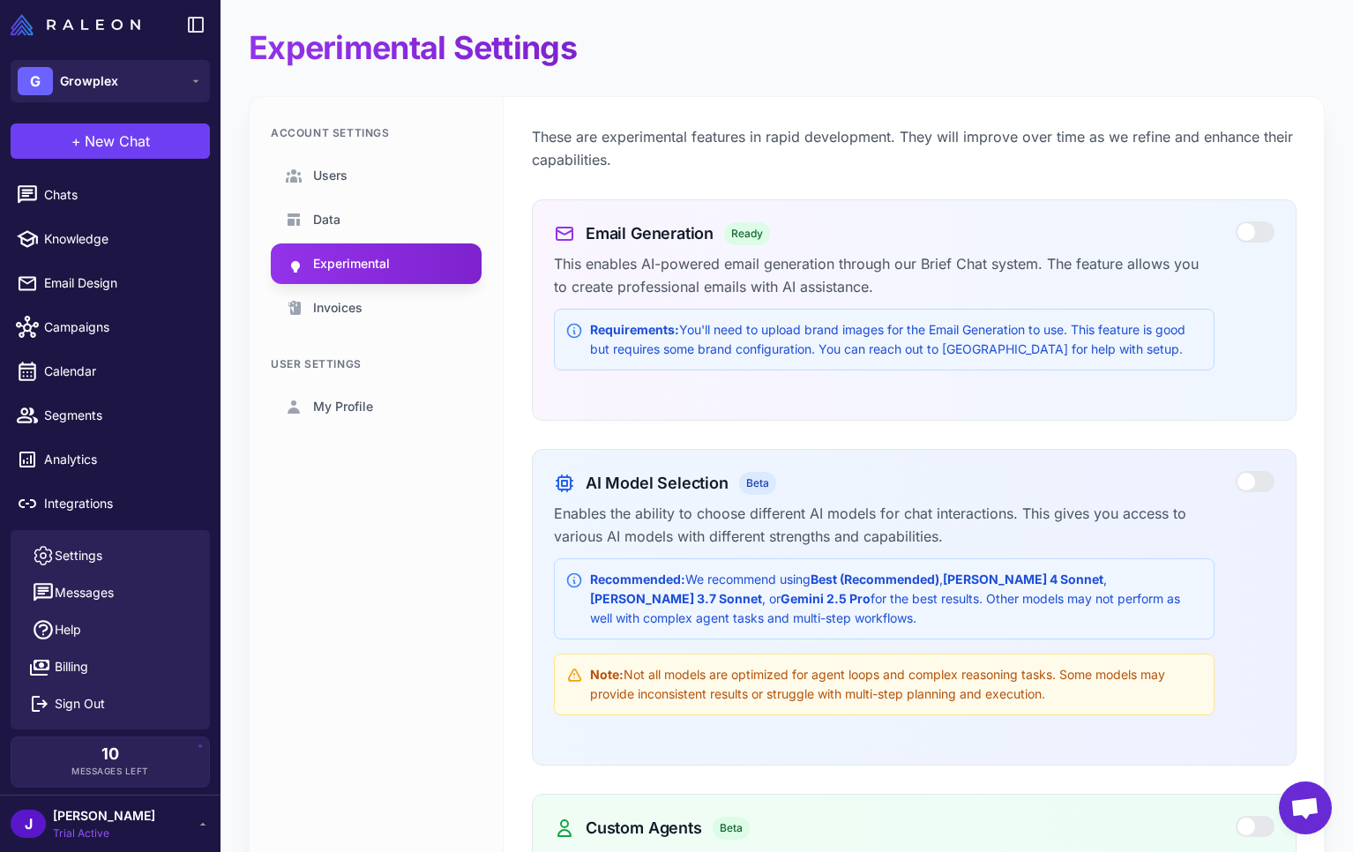
click at [1264, 474] on div at bounding box center [1255, 481] width 39 height 21
click at [74, 246] on span "Knowledge" at bounding box center [121, 238] width 155 height 19
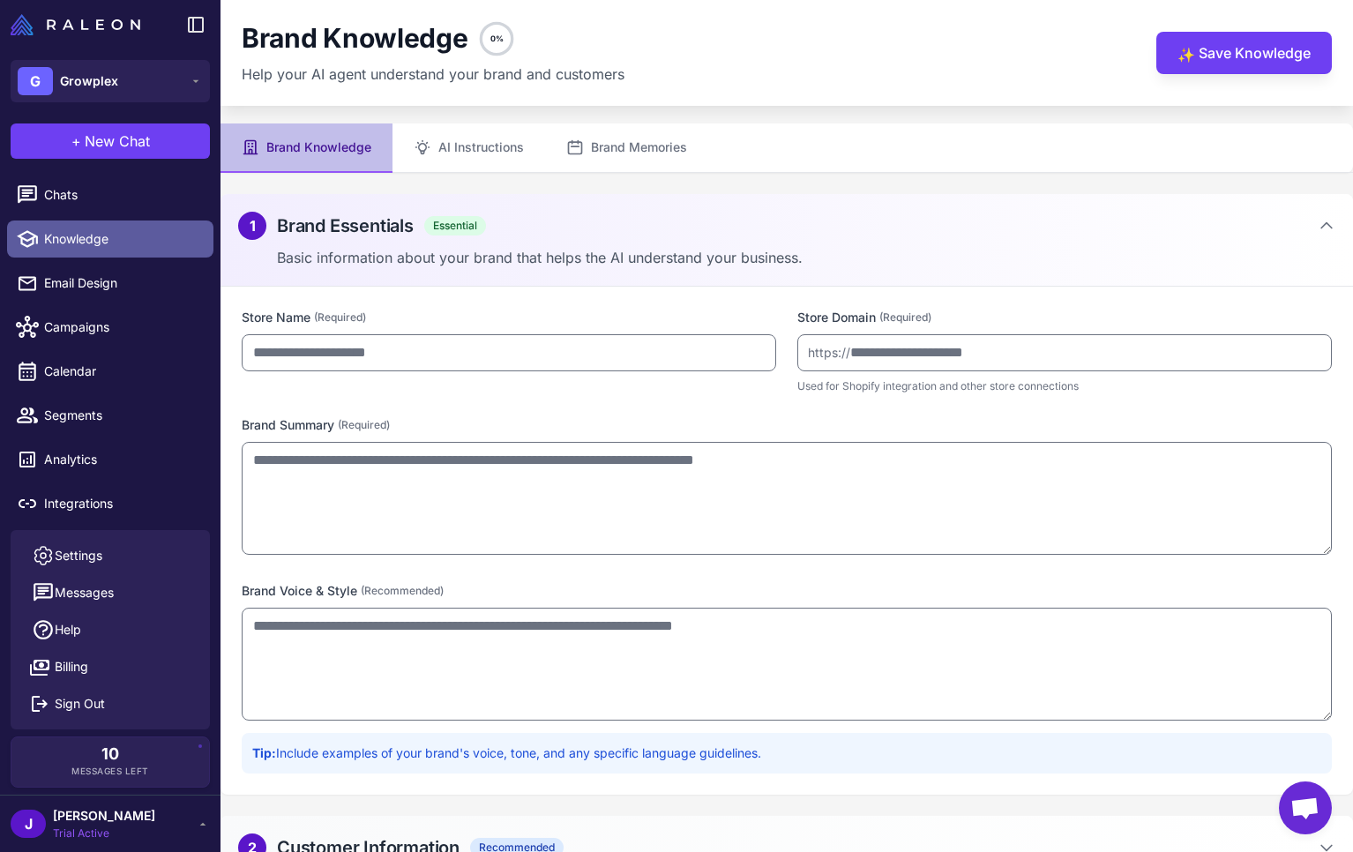
type input "********"
type input "**********"
type textarea "**********"
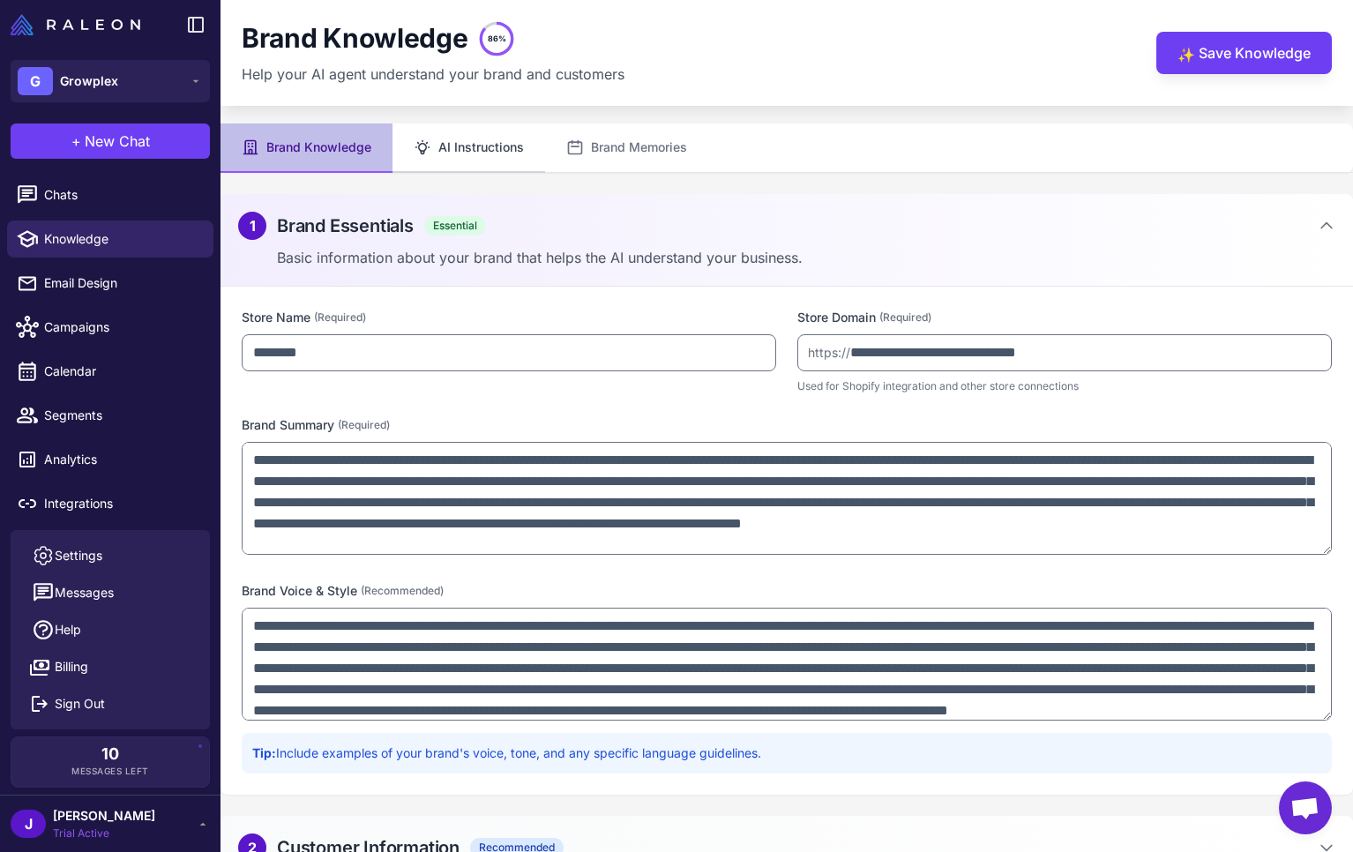
click at [480, 143] on button "AI Instructions" at bounding box center [469, 148] width 153 height 49
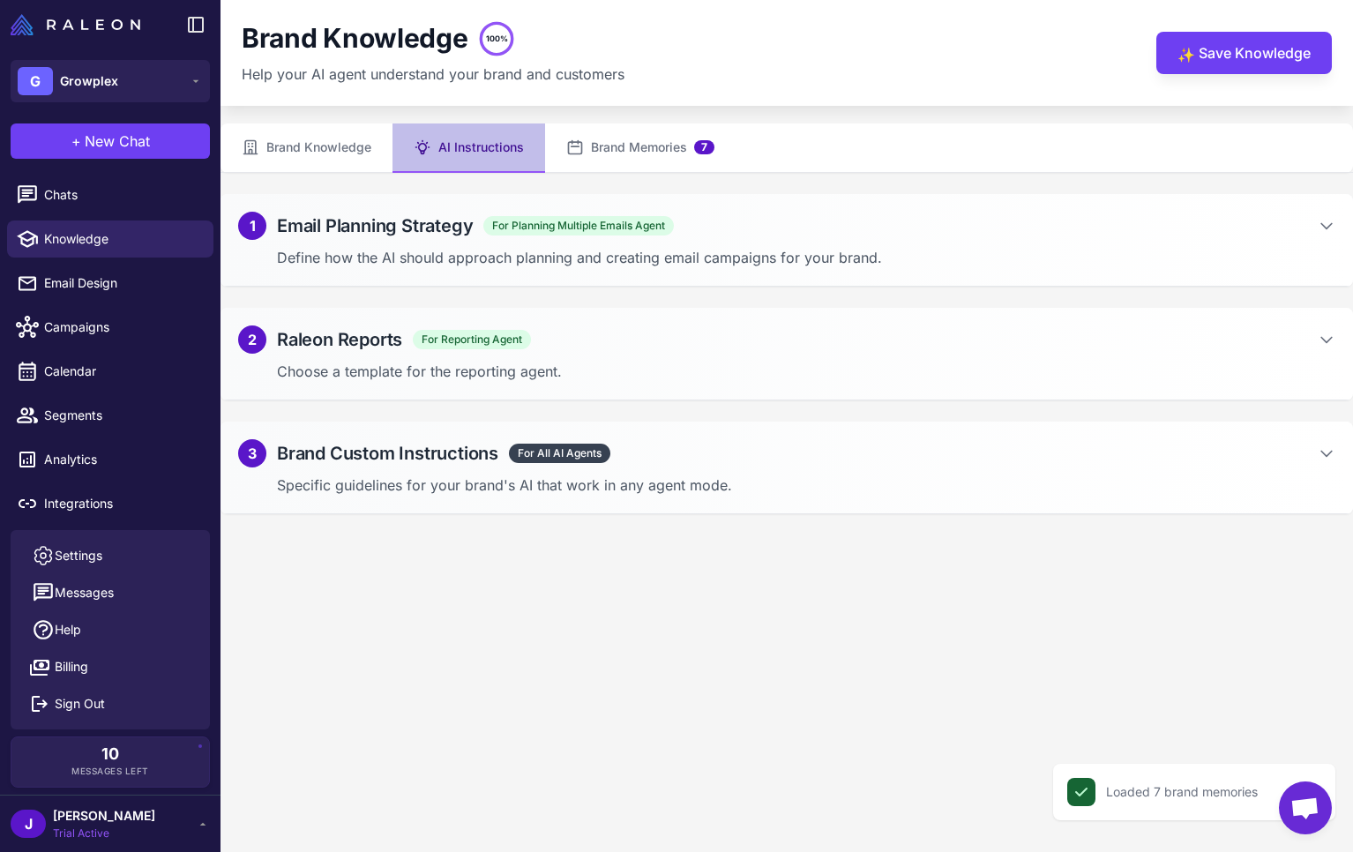
click at [412, 242] on div "1 Email Planning Strategy For Planning Multiple Emails Agent Define how the AI …" at bounding box center [787, 240] width 1133 height 93
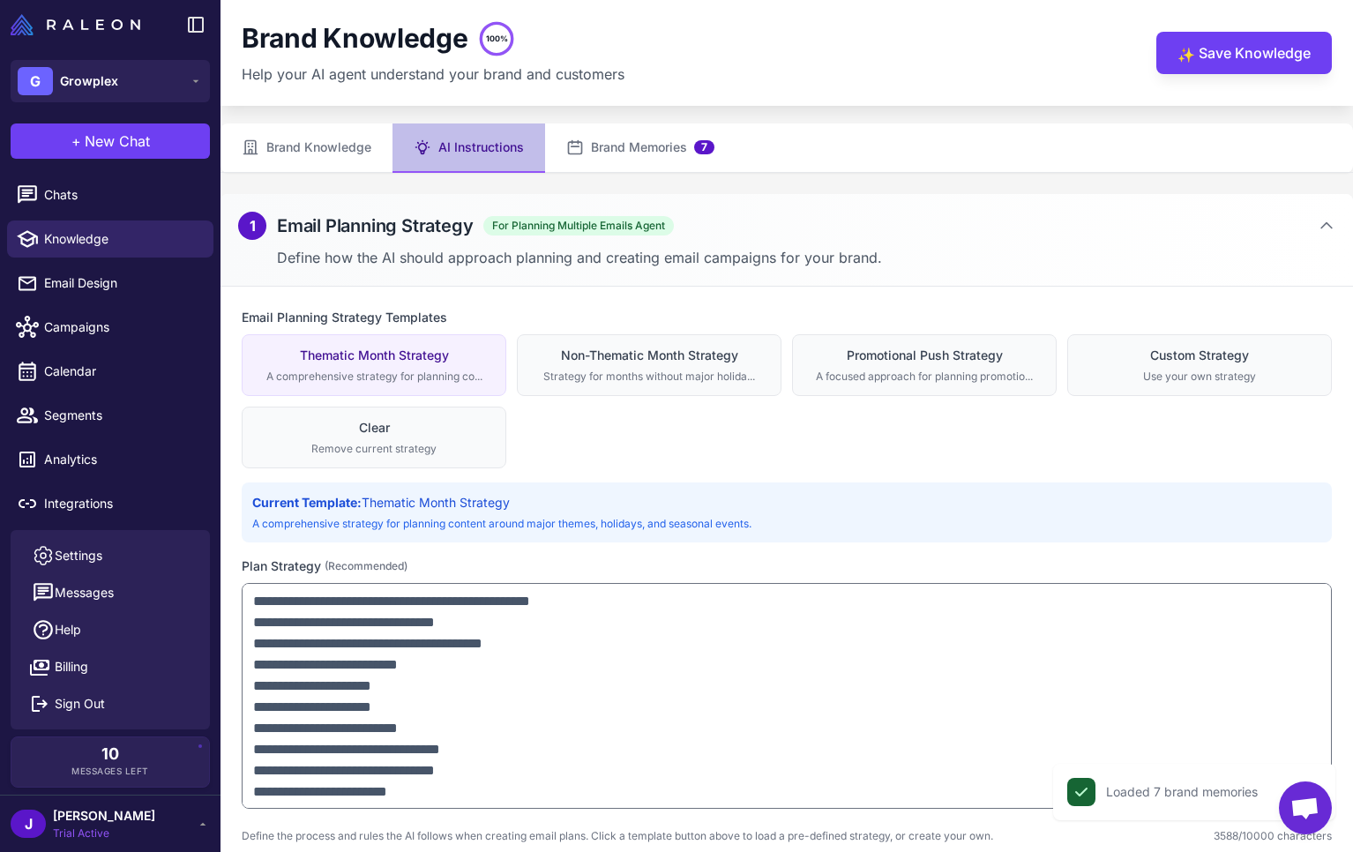
scroll to position [3, 0]
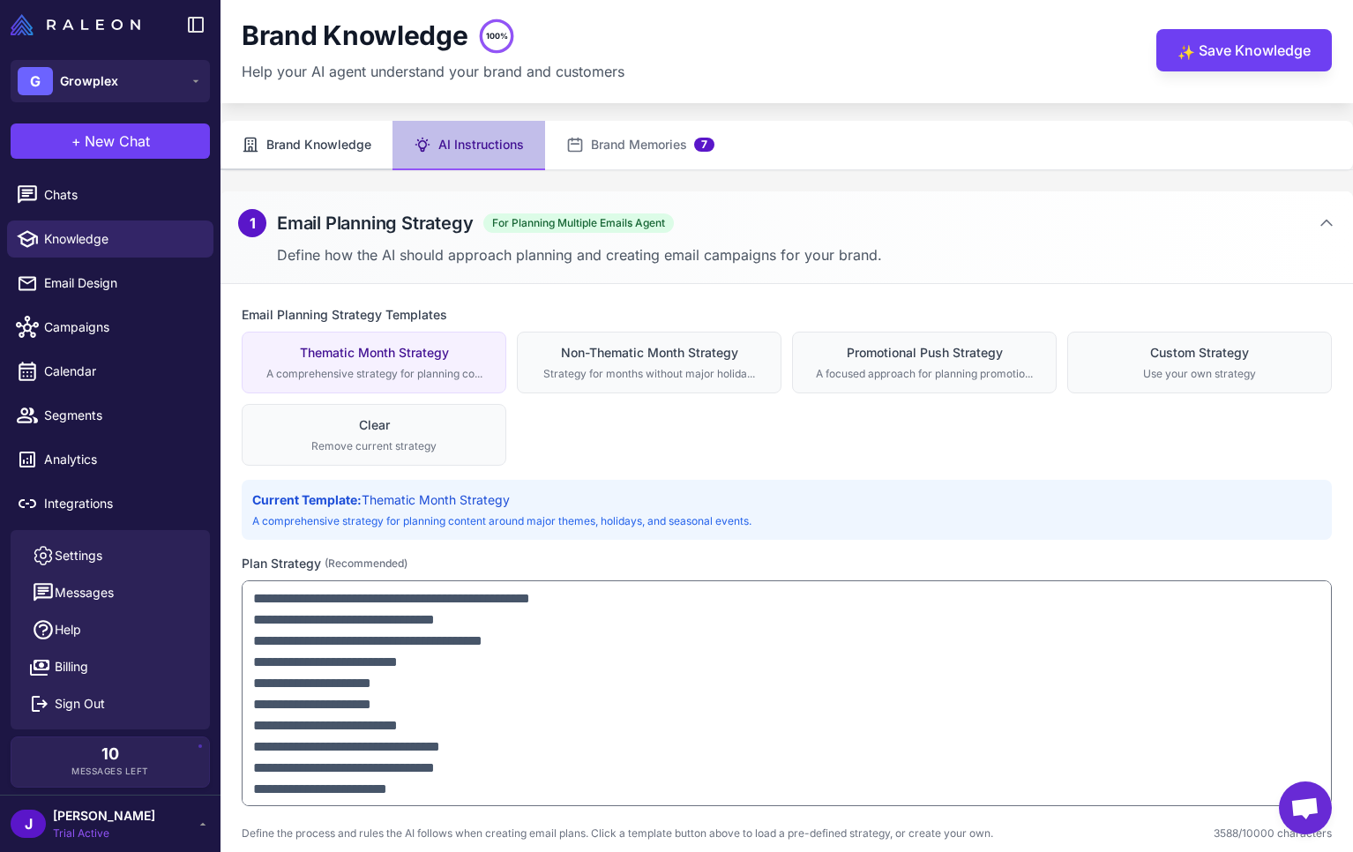
click at [319, 138] on button "Brand Knowledge" at bounding box center [307, 145] width 172 height 49
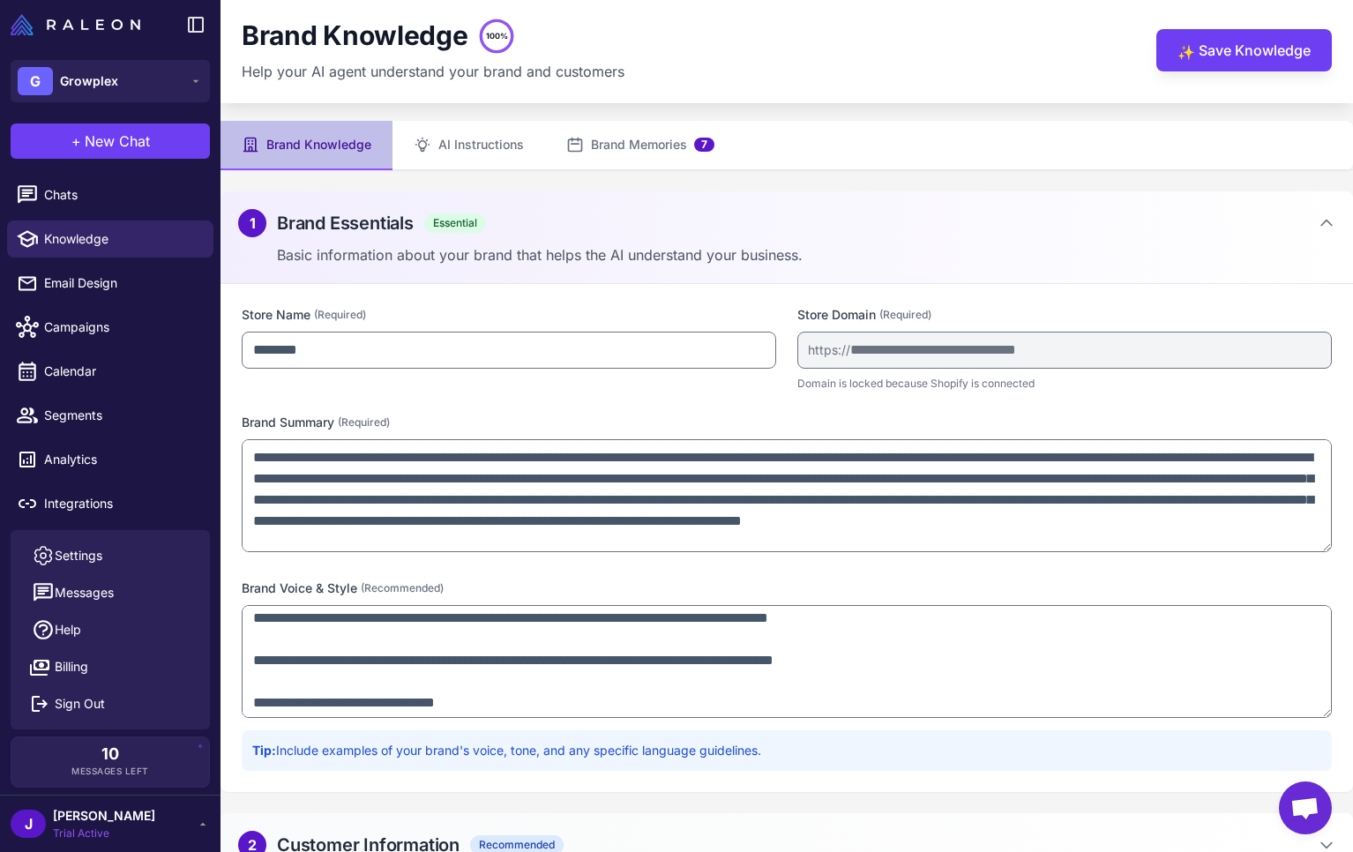
scroll to position [527, 0]
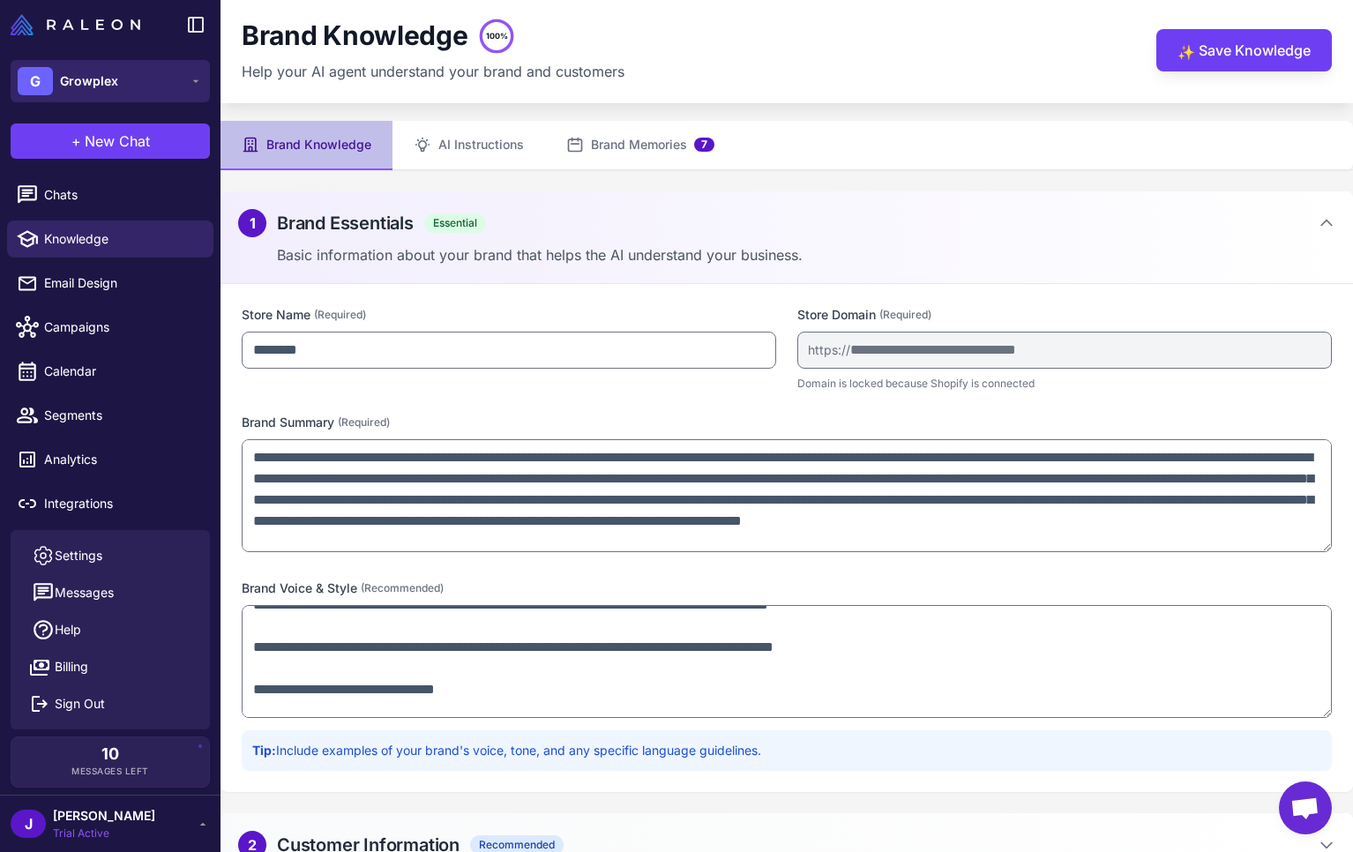
click at [137, 70] on button "G Growplex" at bounding box center [110, 81] width 199 height 42
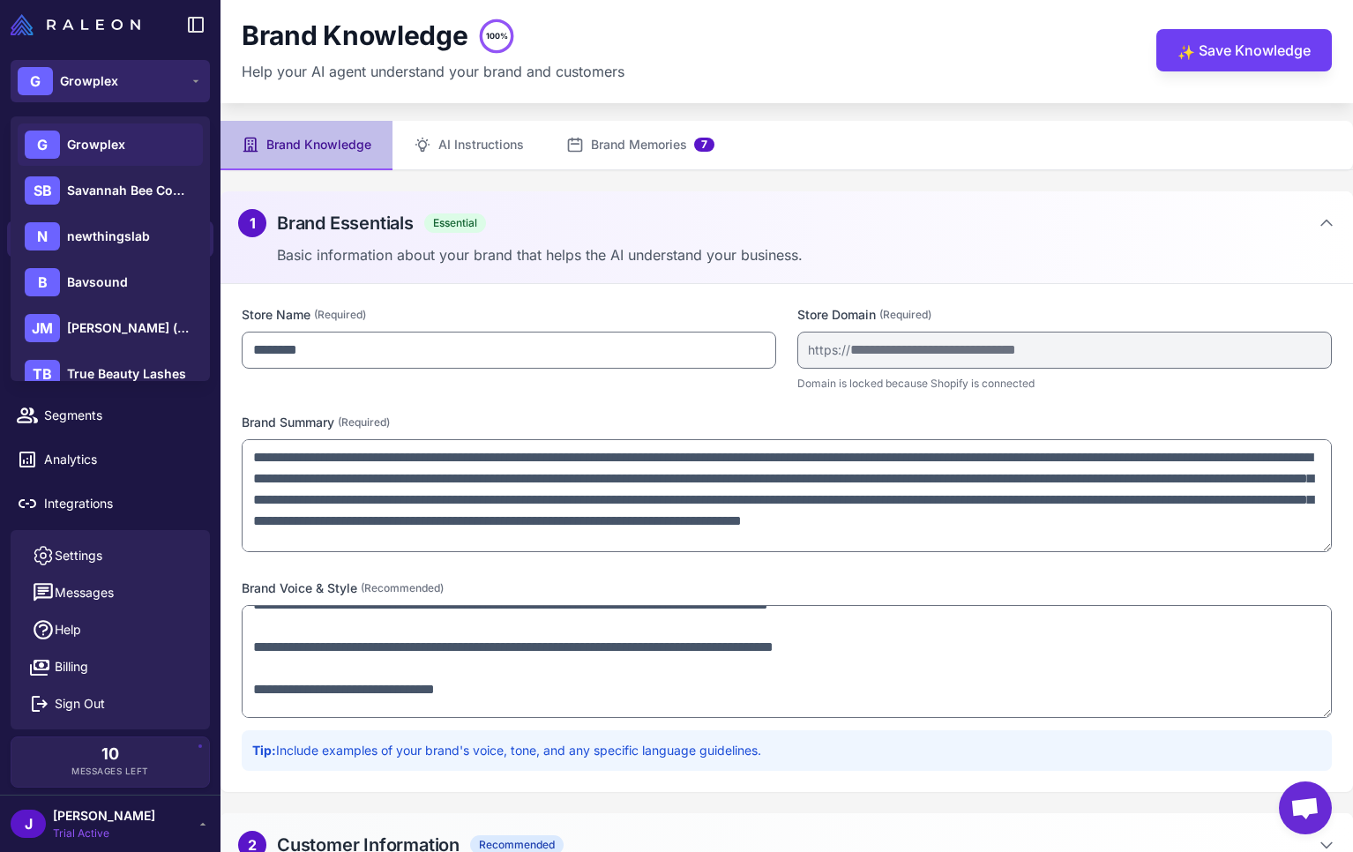
click at [138, 69] on button "G Growplex" at bounding box center [110, 81] width 199 height 42
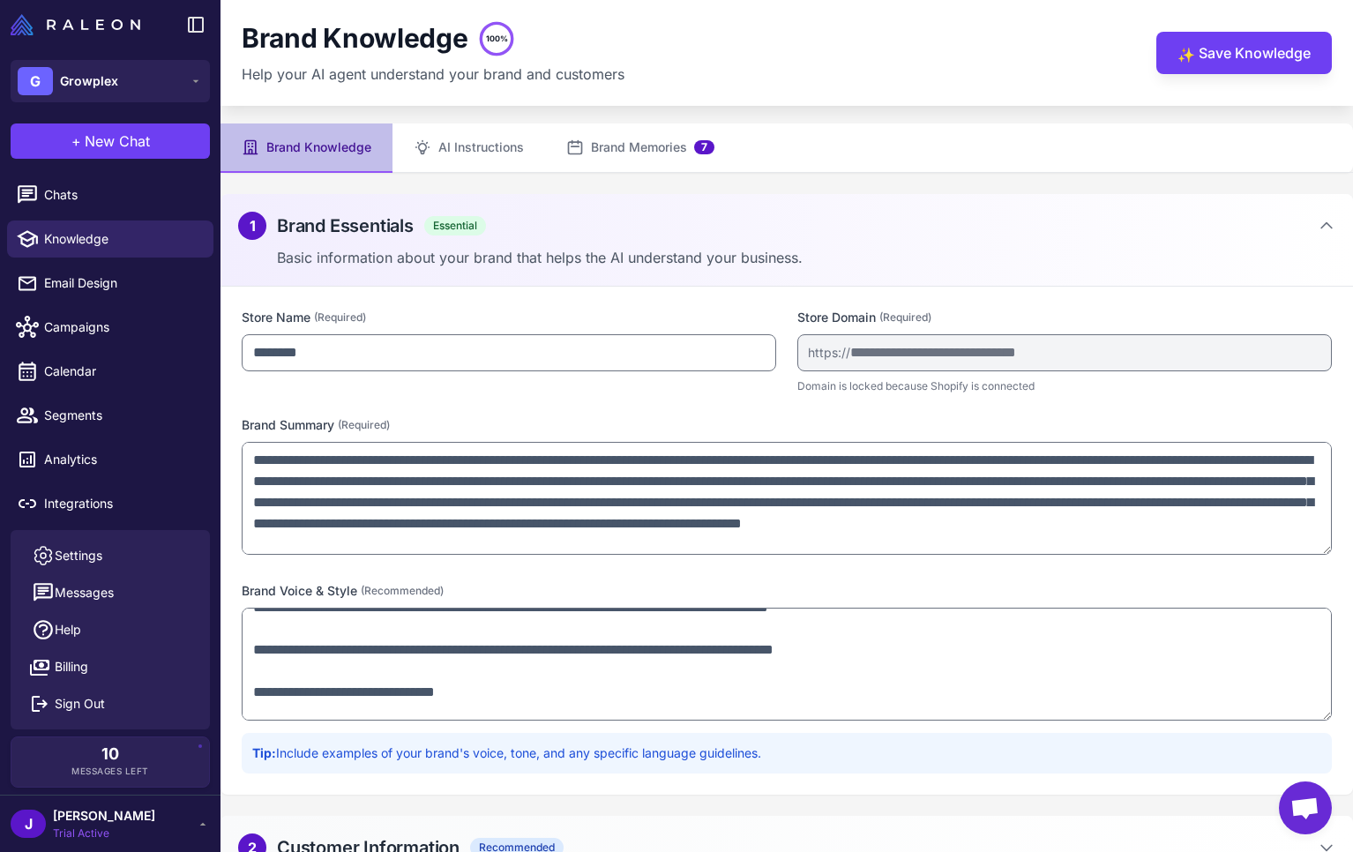
scroll to position [0, 0]
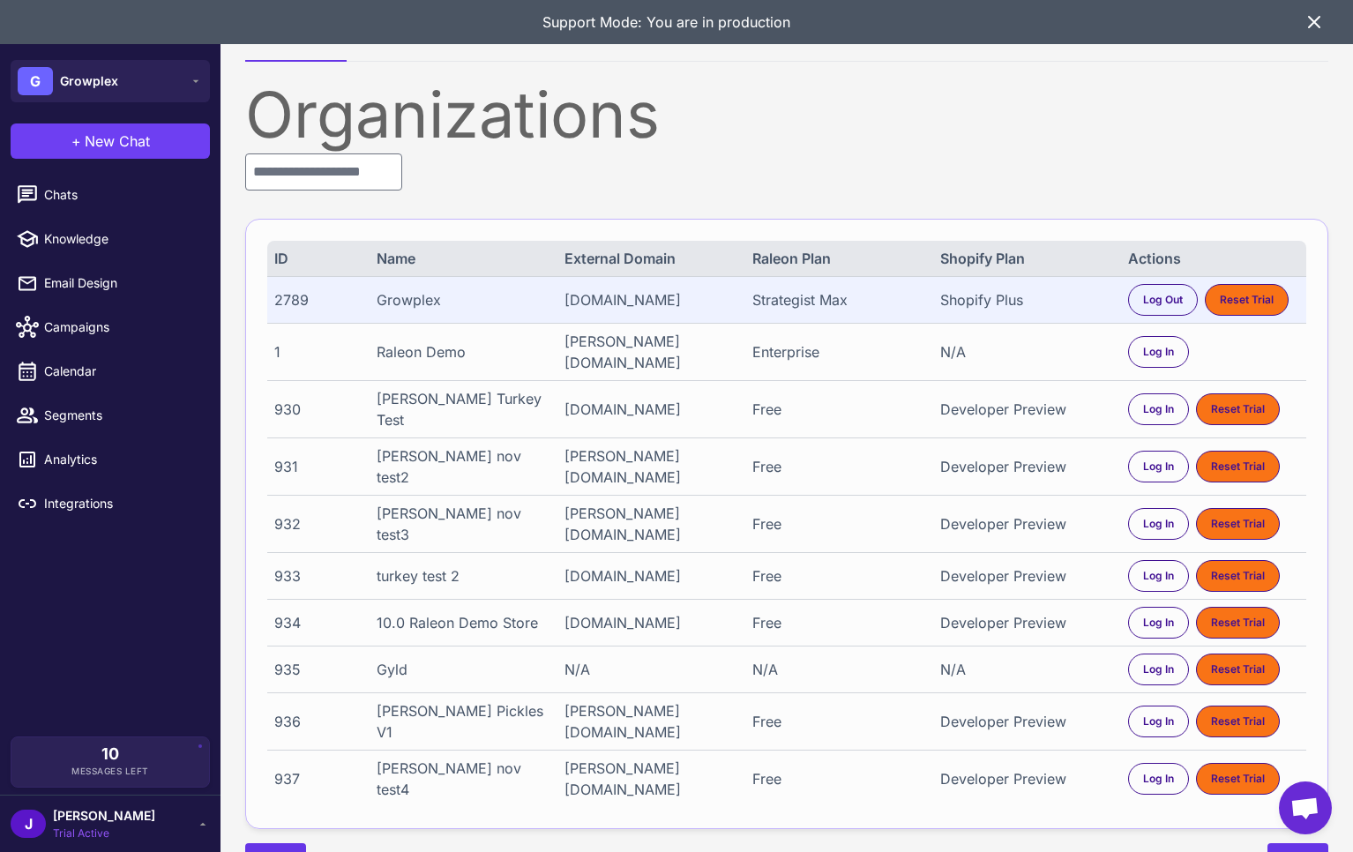
click at [1316, 29] on icon at bounding box center [1314, 21] width 21 height 21
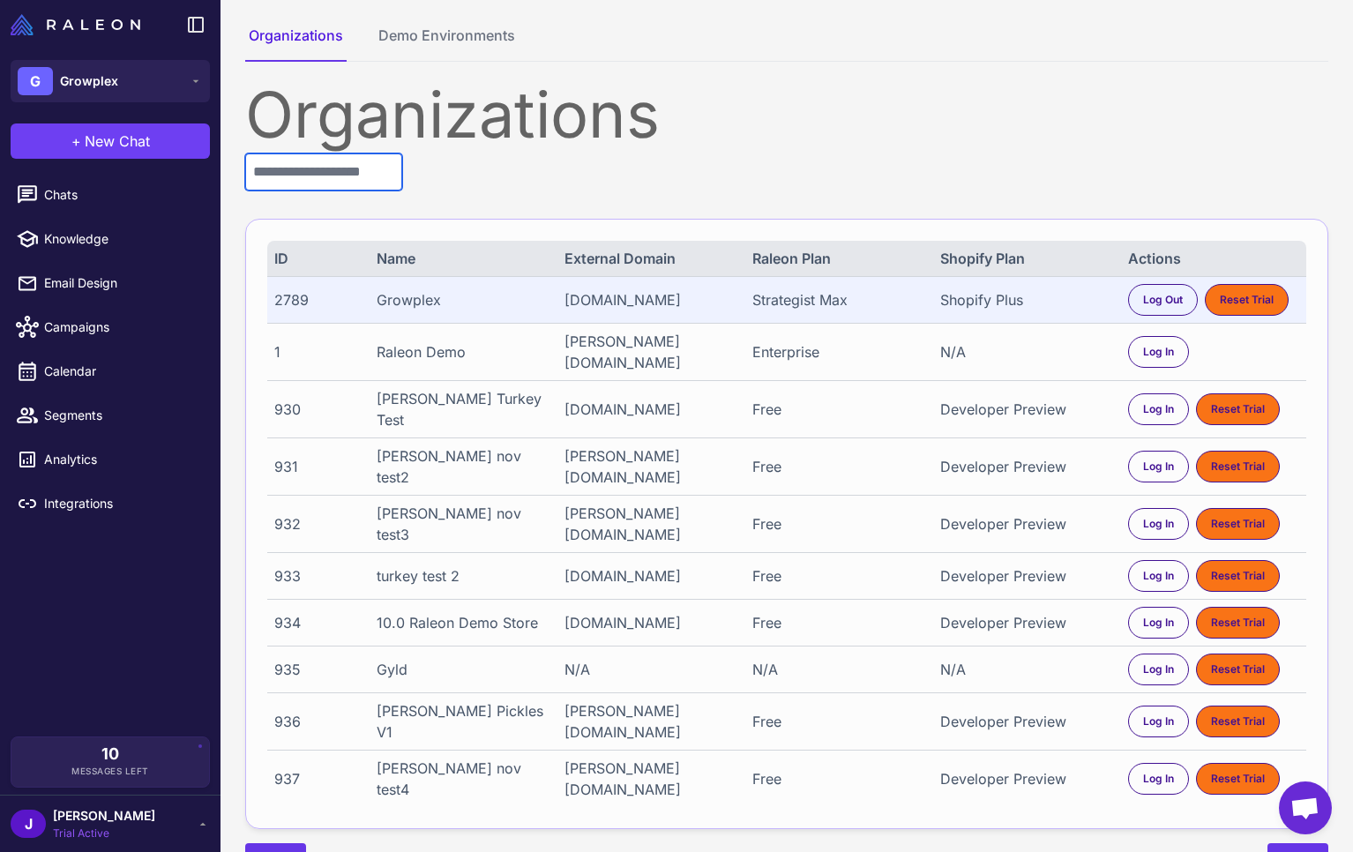
click at [292, 172] on input "text" at bounding box center [323, 172] width 157 height 37
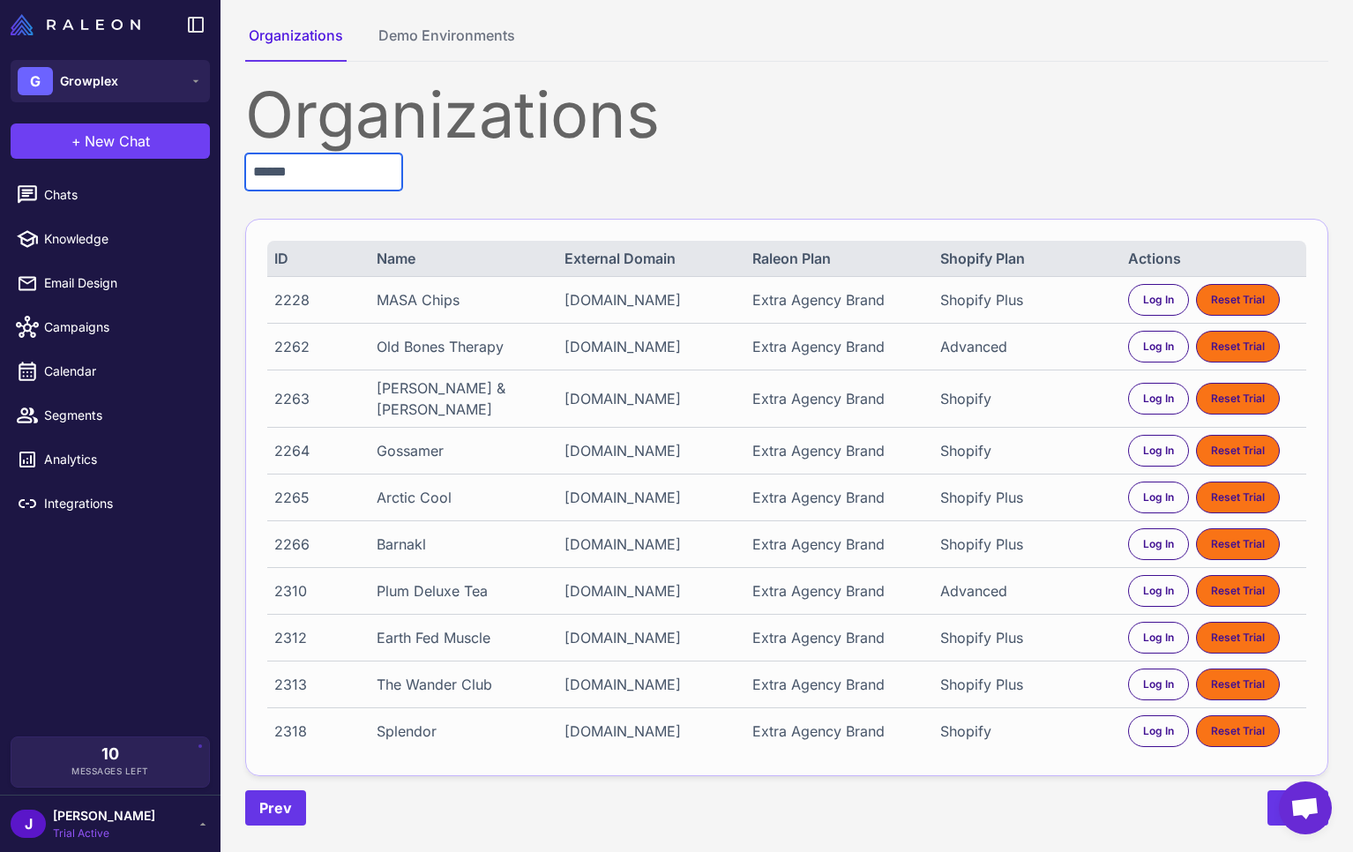
type input "******"
